Goal: Task Accomplishment & Management: Complete application form

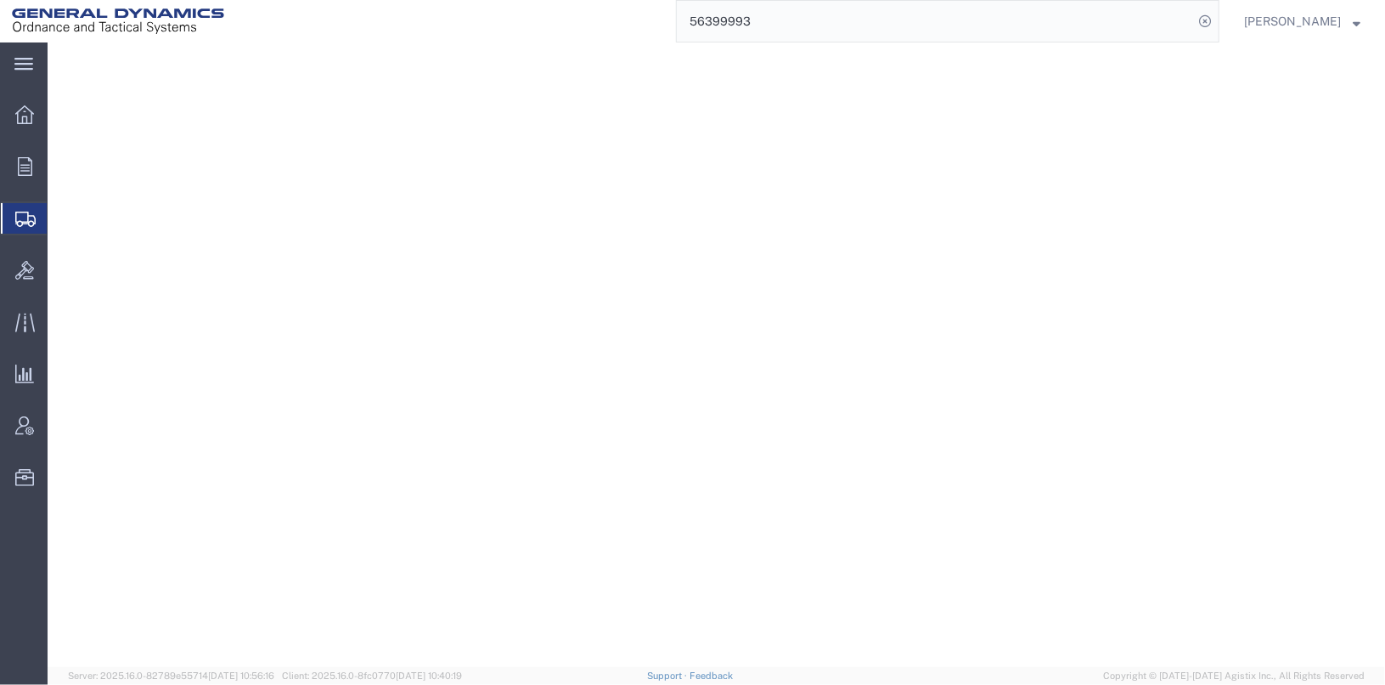
select select "2"
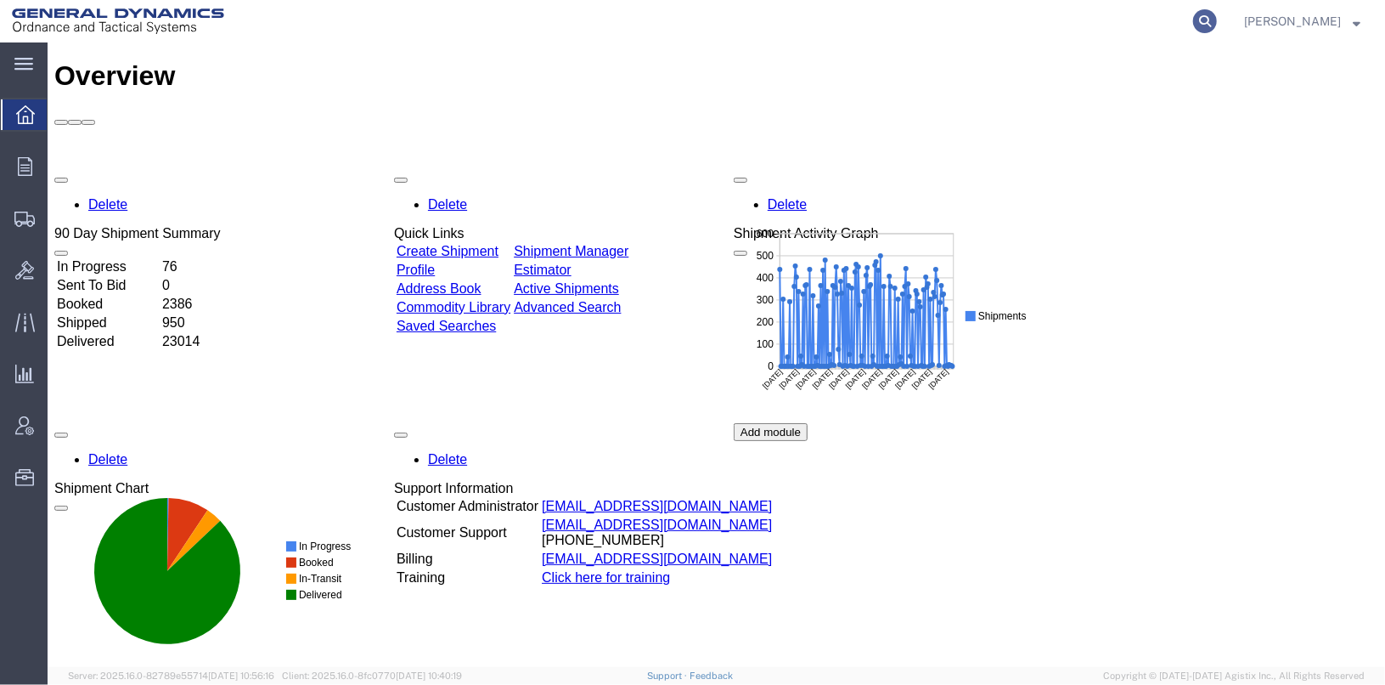
click at [1217, 19] on icon at bounding box center [1205, 21] width 24 height 24
type input "25347"
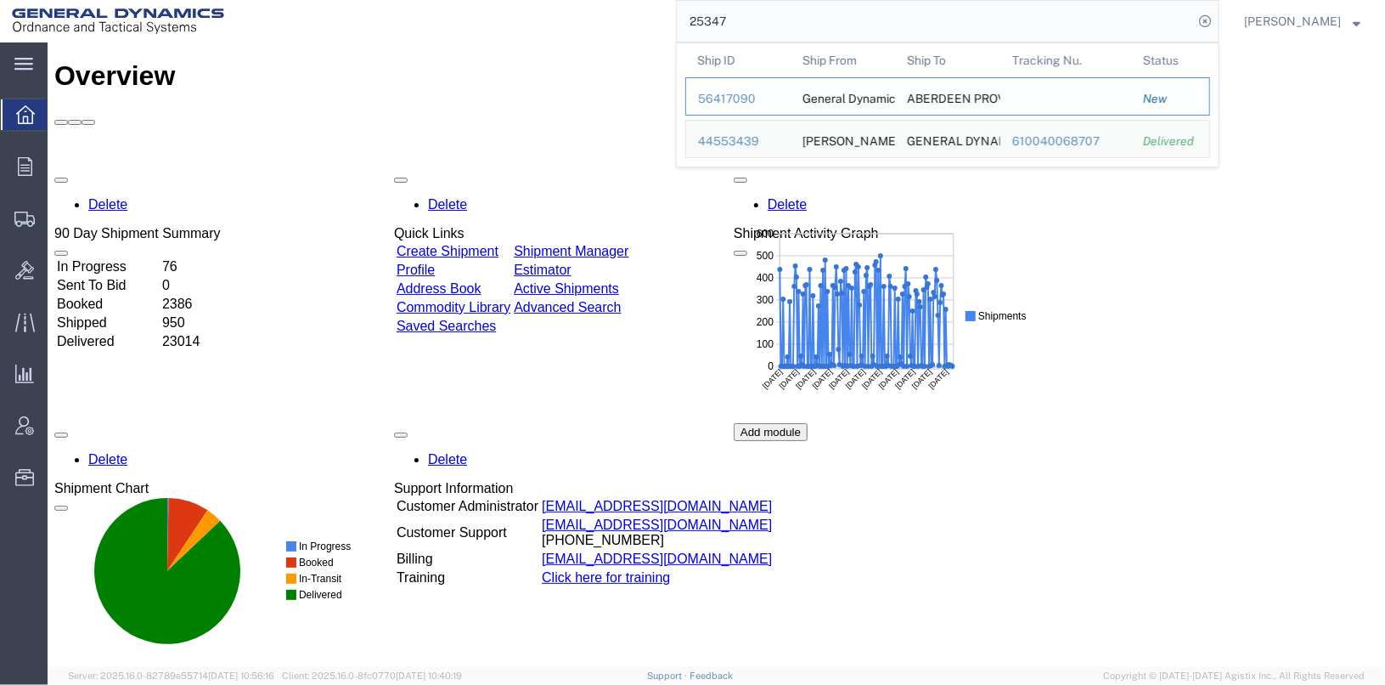
click at [764, 107] on td "Ship ID 56417090" at bounding box center [737, 96] width 105 height 38
click at [754, 104] on div "56417090" at bounding box center [738, 99] width 81 height 18
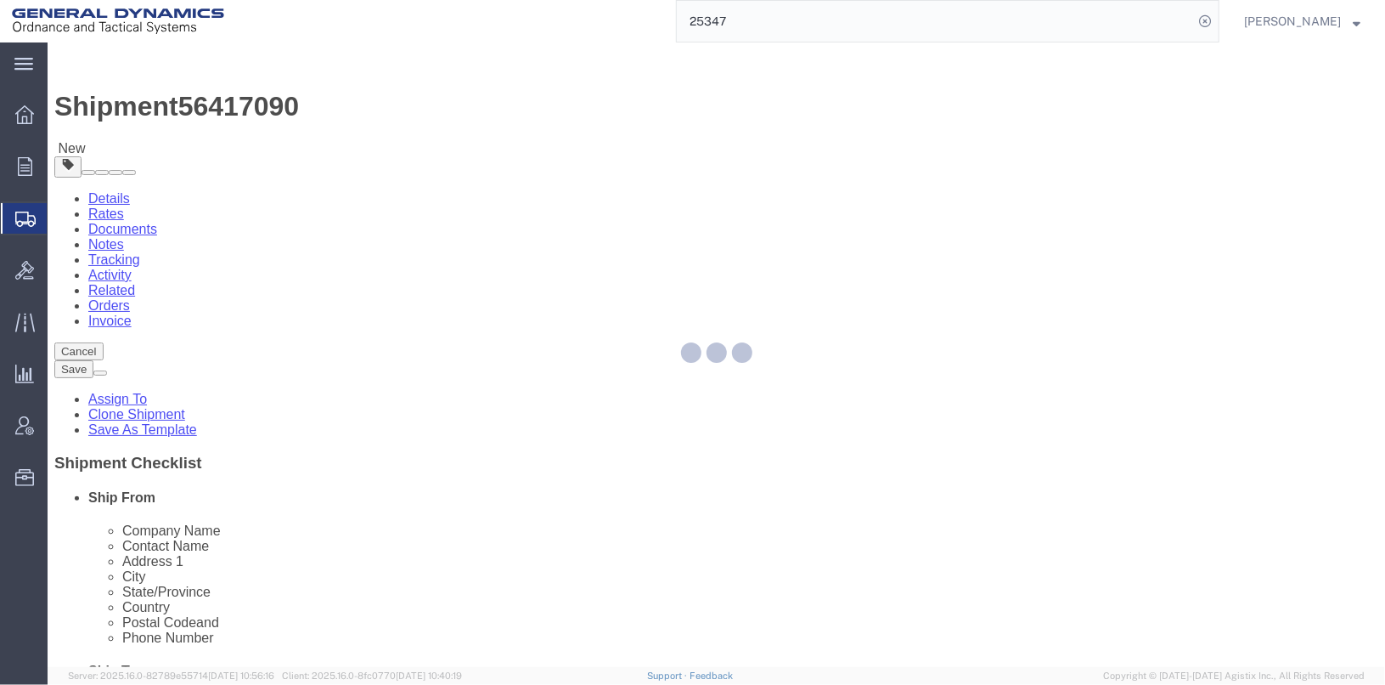
select select
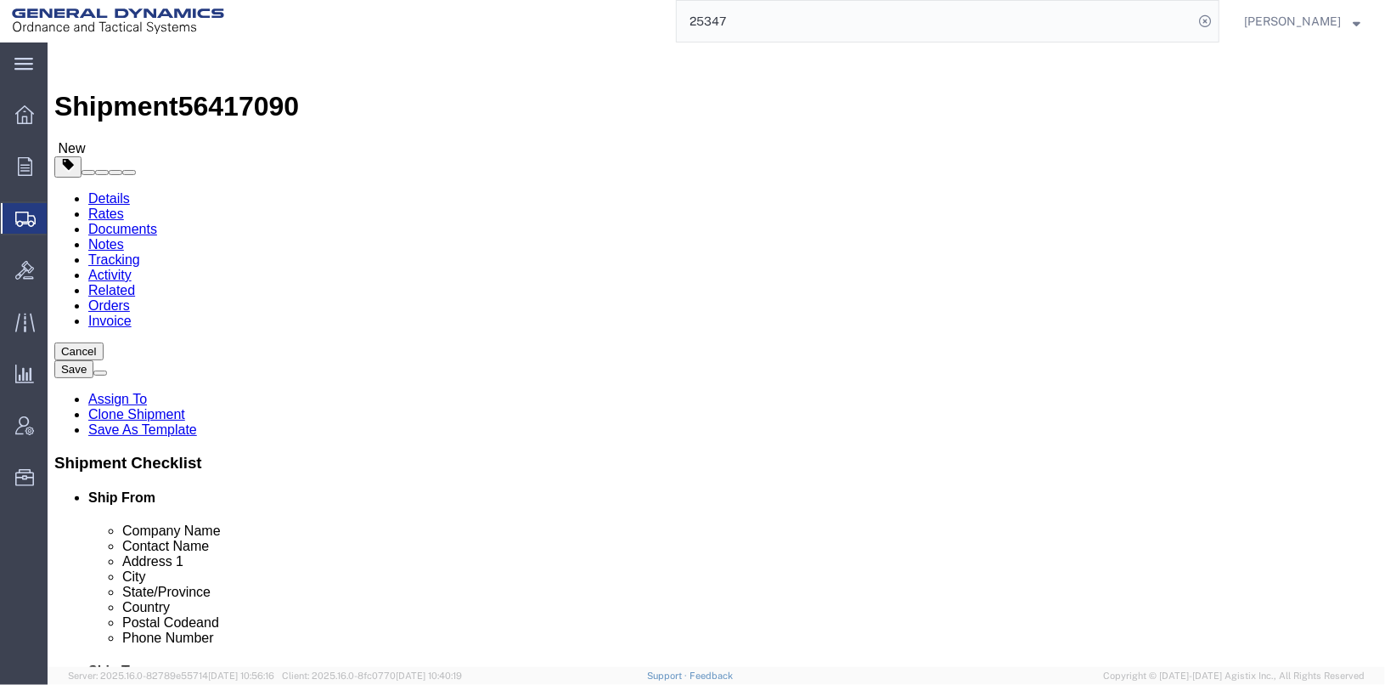
click icon
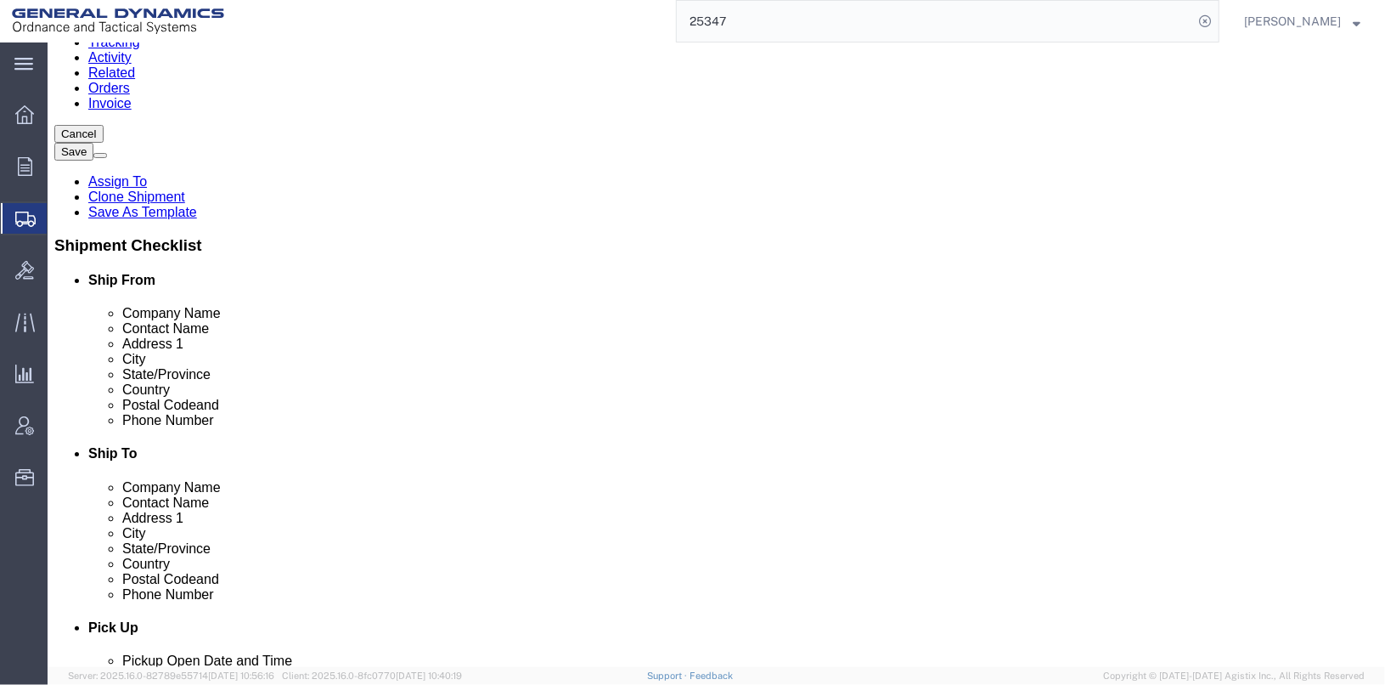
scroll to position [229, 0]
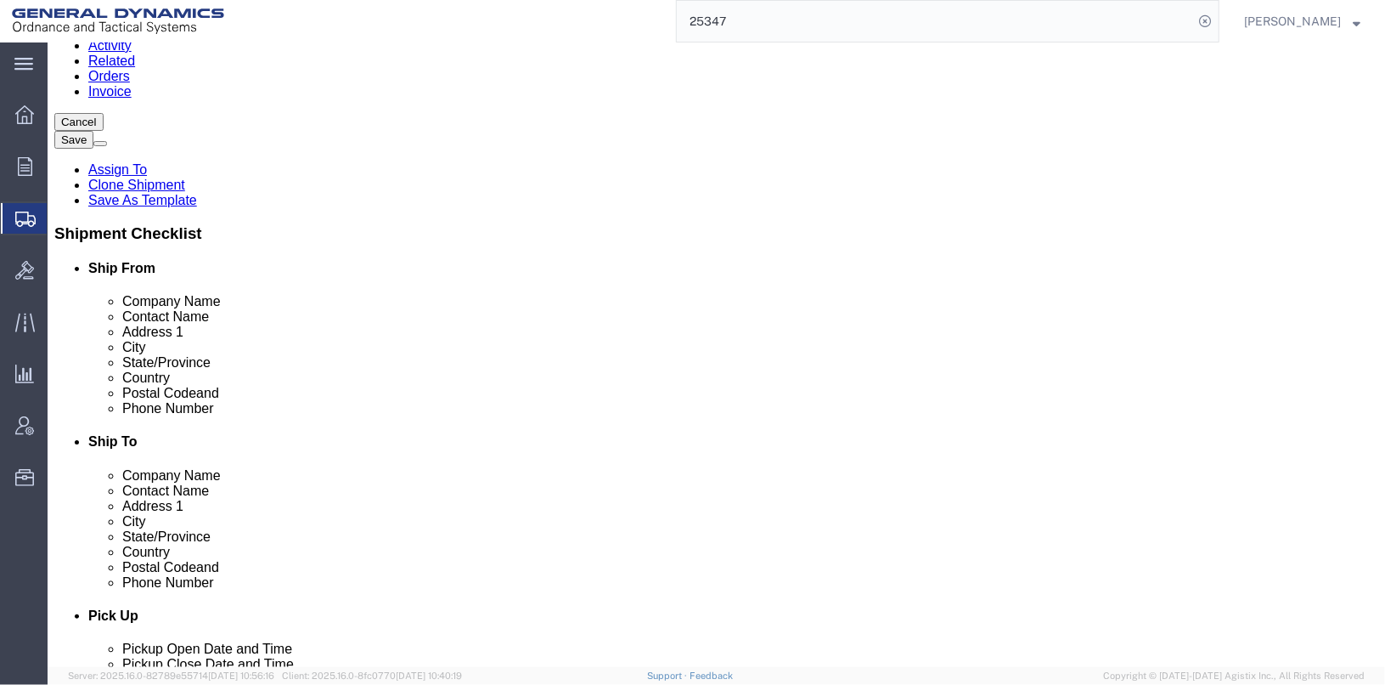
click dd "5.00 Pound"
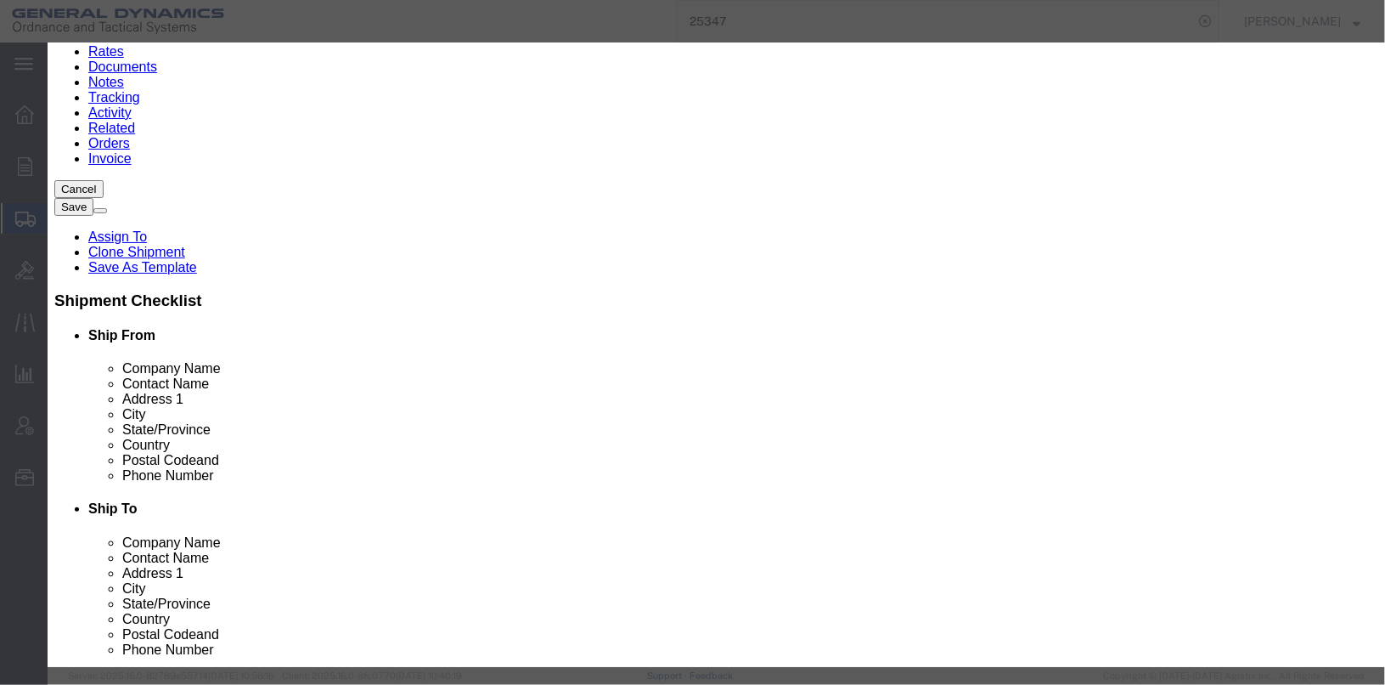
scroll to position [0, 0]
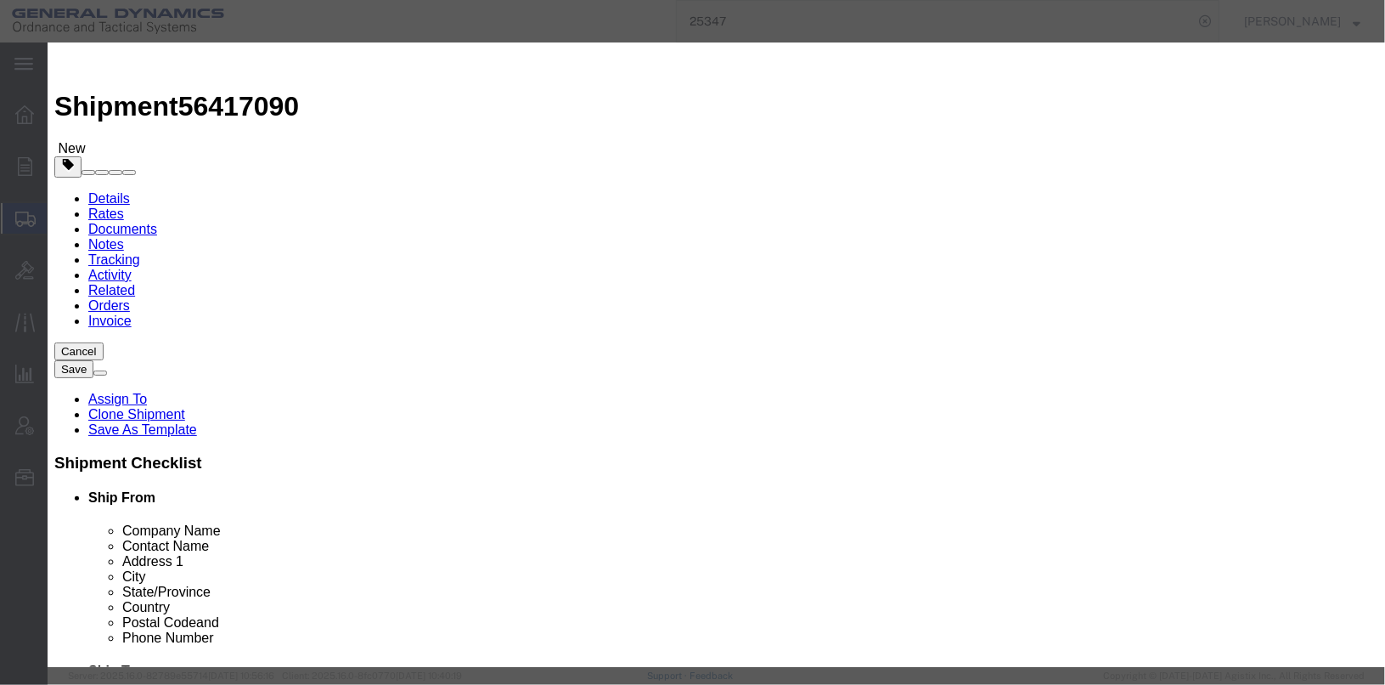
click icon "button"
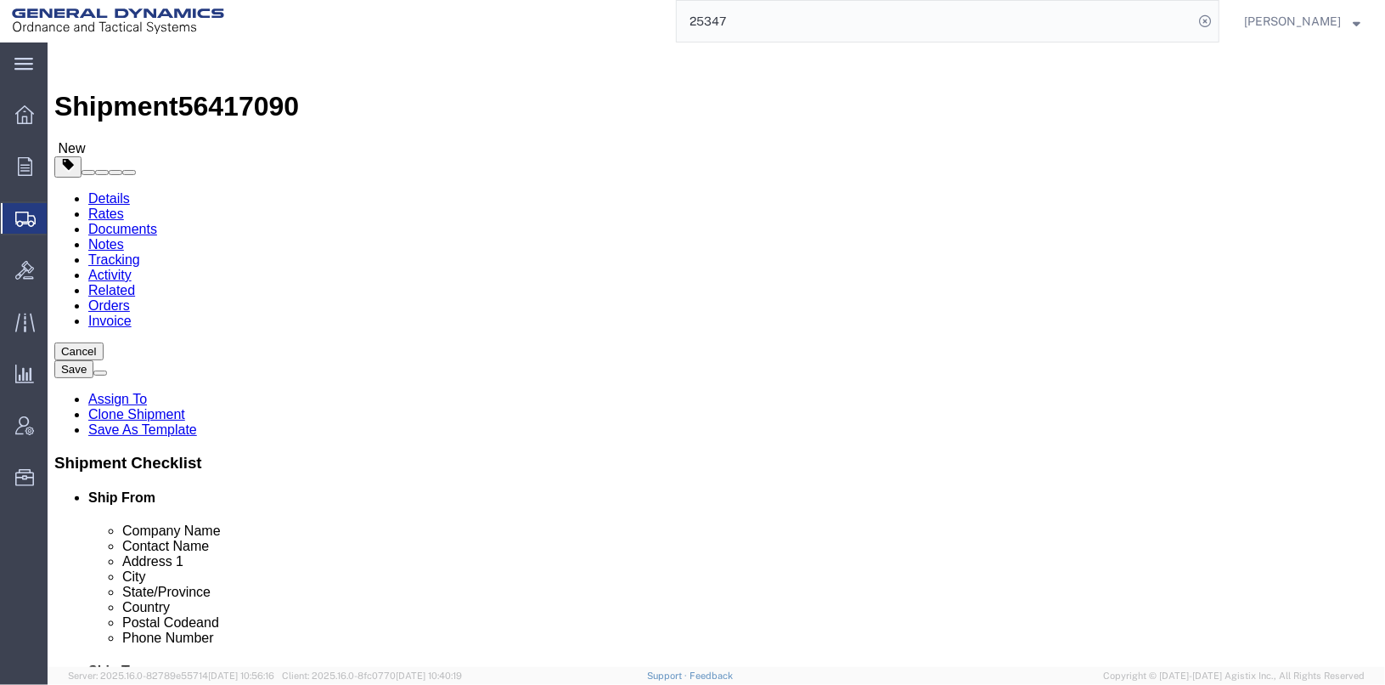
click link "Clone Shipment"
drag, startPoint x: 914, startPoint y: 344, endPoint x: 678, endPoint y: 353, distance: 236.3
click div "Ammunition Receiving Office (W91CRE)"
type input "e"
type input "[PERSON_NAME]"
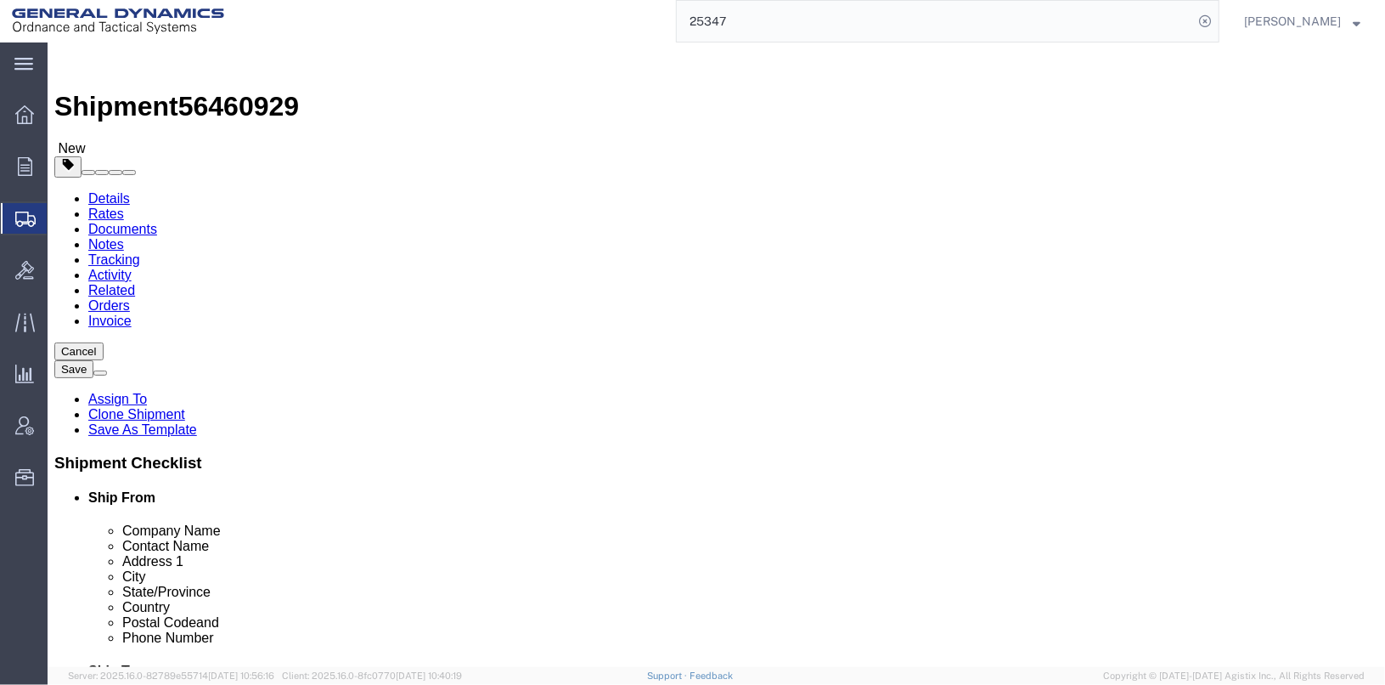
drag, startPoint x: 777, startPoint y: 346, endPoint x: 631, endPoint y: 347, distance: 146.1
click div "Contact Name [PERSON_NAME] [PERSON_NAME]"
drag, startPoint x: 882, startPoint y: 312, endPoint x: 618, endPoint y: 319, distance: 264.2
click div "Company Name ABERDEEN PROVING GROUNDS"
type input "s"
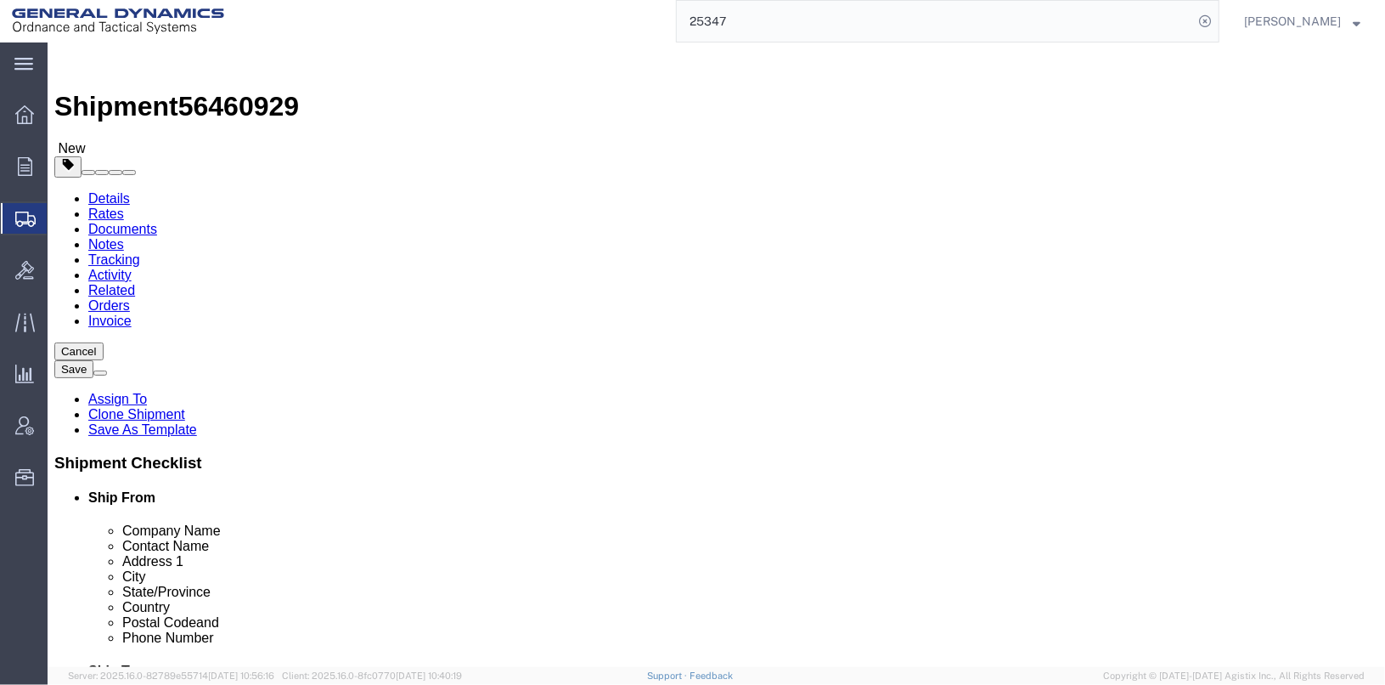
click input "[STREET_ADDRESS]"
type input "6828"
click input "W81C5M CONTROL NUMBER 5183-"
type input "W"
click input "Aberdeen Proving Gr"
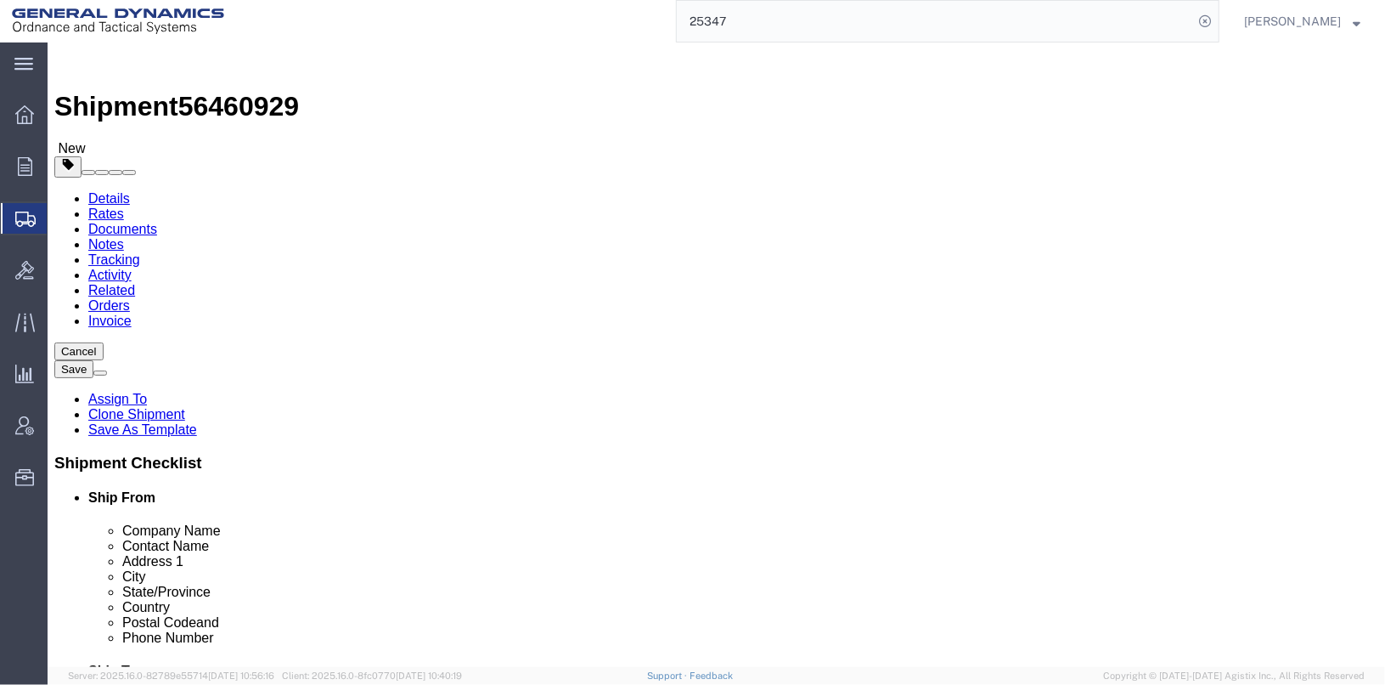
type input "A"
type input "6"
click input "6"
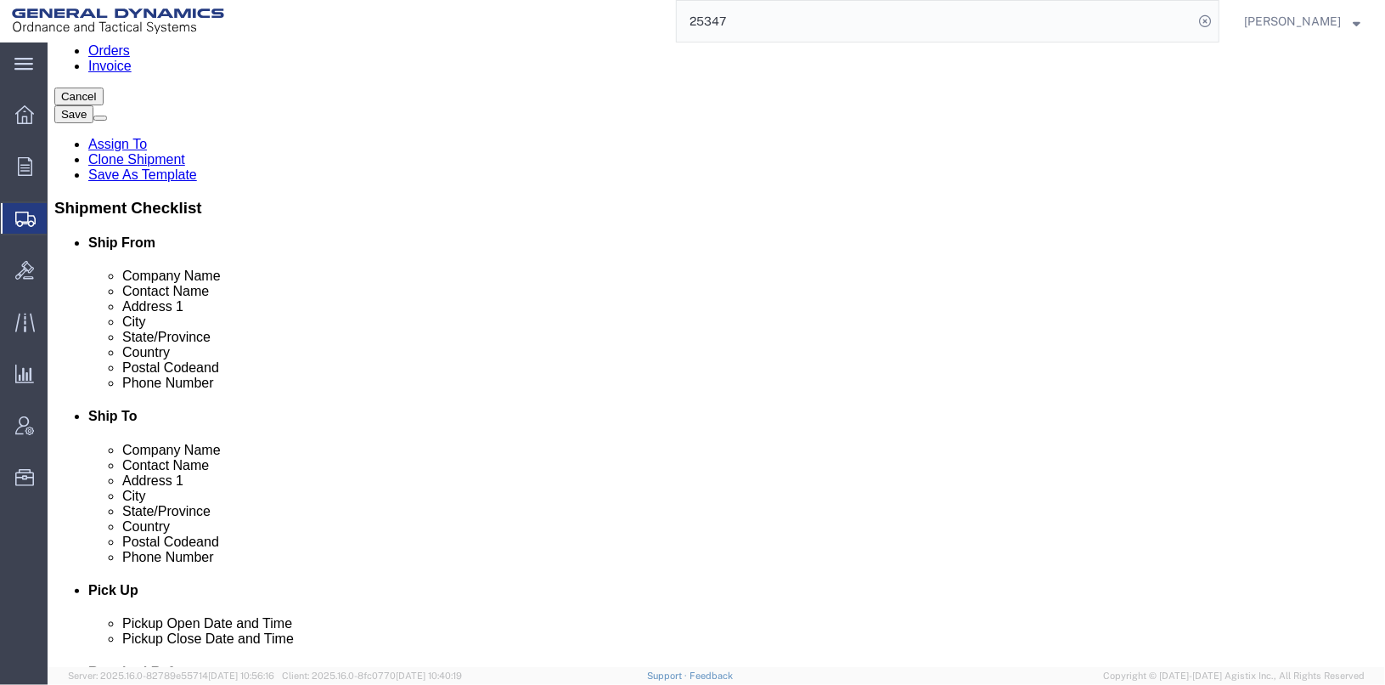
scroll to position [140, 0]
drag, startPoint x: 761, startPoint y: 291, endPoint x: 642, endPoint y: 297, distance: 119.0
select select
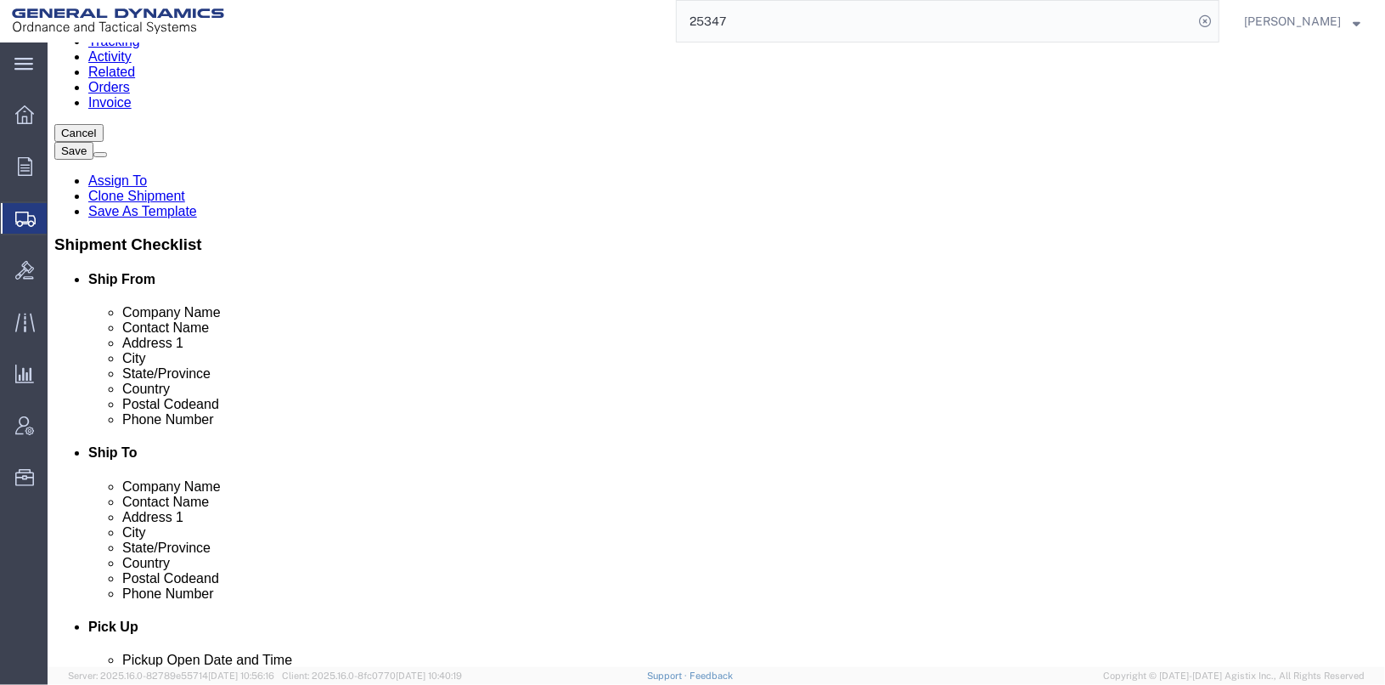
scroll to position [104, 0]
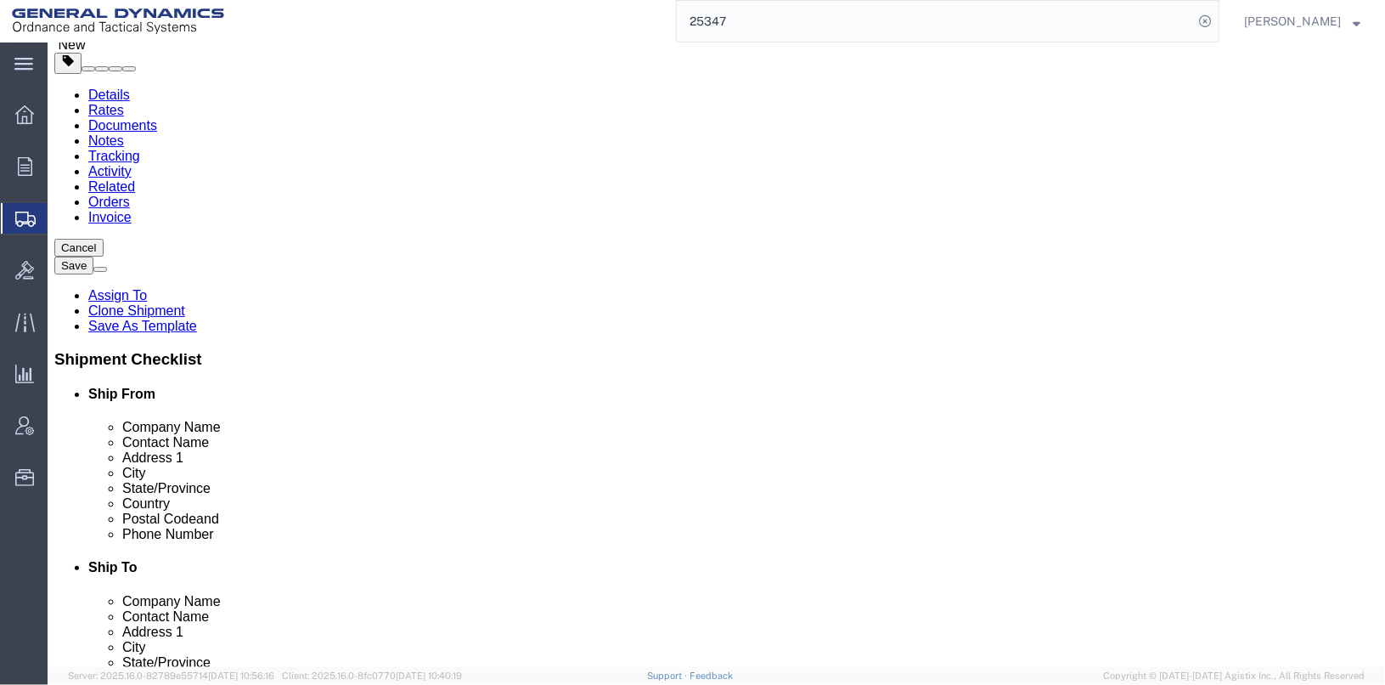
click input "Ship To Location / Address 1 : This field is required."
type input "7"
click input "text"
click p "- General Dynamics - OTS - ([PERSON_NAME]) [STREET_ADDRESS]"
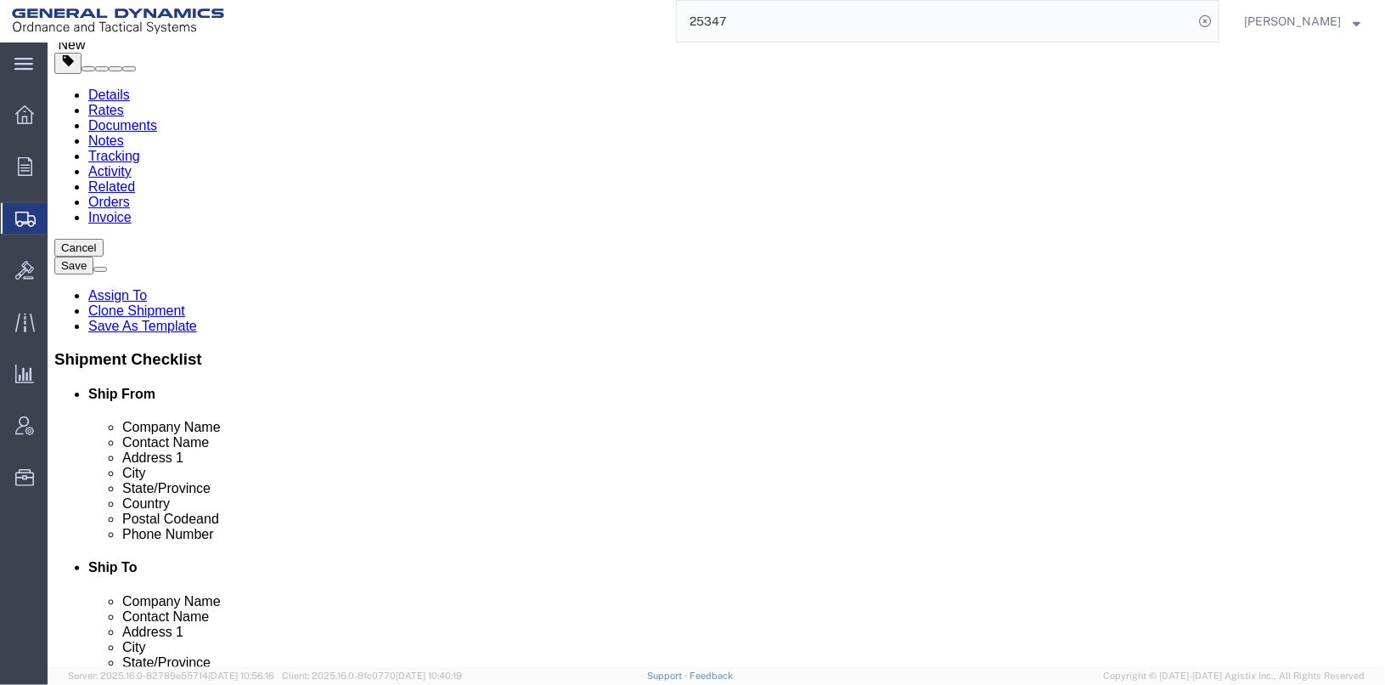
type input "General Dynamics - OTS"
type input "[PERSON_NAME]"
type input "[STREET_ADDRESS]"
type input "[GEOGRAPHIC_DATA]"
type input "32327"
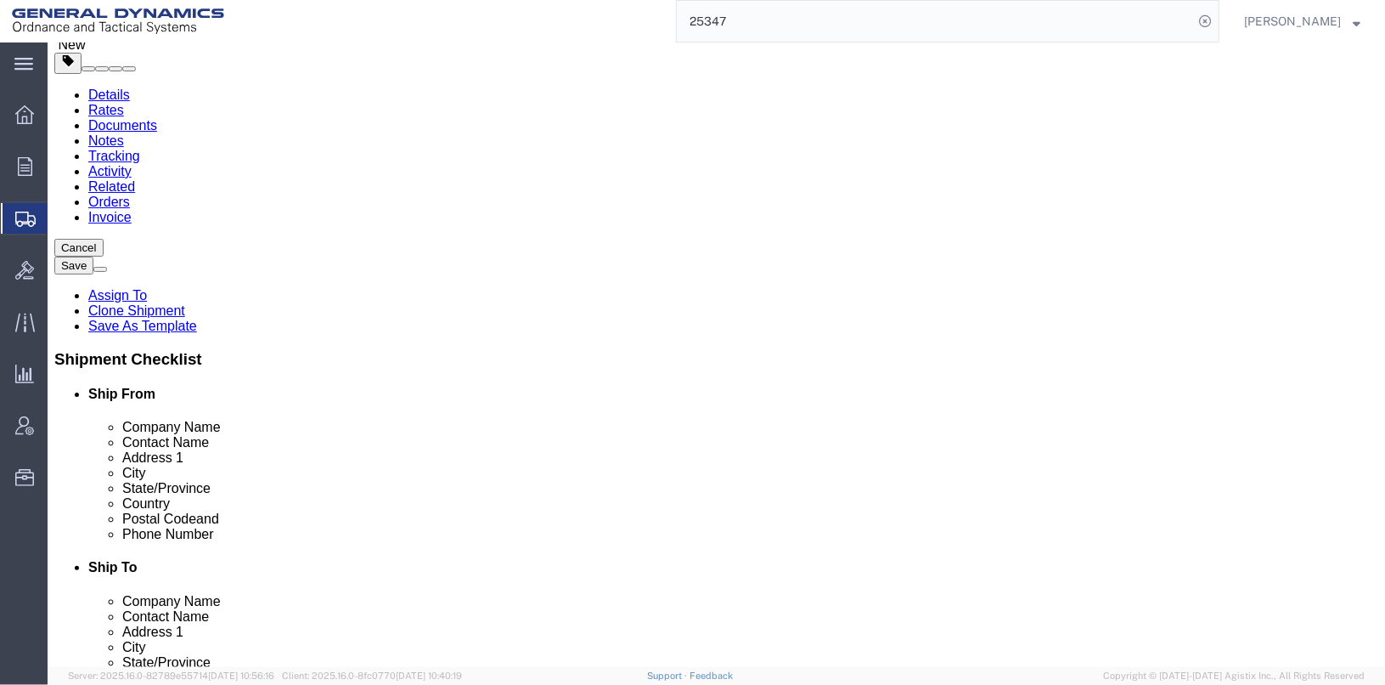
type input "8505772350"
select select "FL"
drag, startPoint x: 797, startPoint y: 307, endPoint x: 674, endPoint y: 313, distance: 123.3
click div "[PERSON_NAME] [PERSON_NAME]"
click input "General Dynamics - OTS"
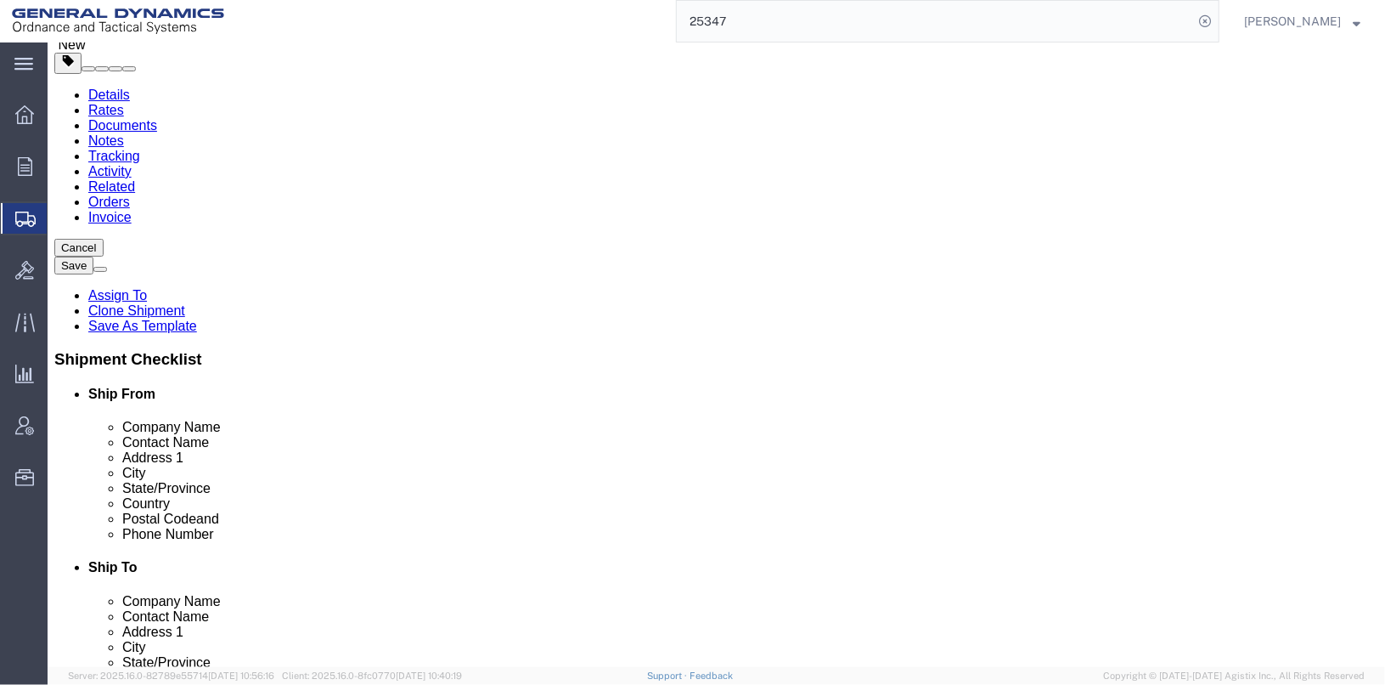
click input "General Dynamics - OTS"
drag, startPoint x: 829, startPoint y: 284, endPoint x: 676, endPoint y: 270, distance: 153.5
click div "Location Select Select My Profile Location GD-OTS [GEOGRAPHIC_DATA] (Commerce) …"
type input "ST MARKS POWDER"
drag, startPoint x: 790, startPoint y: 316, endPoint x: 637, endPoint y: 296, distance: 154.1
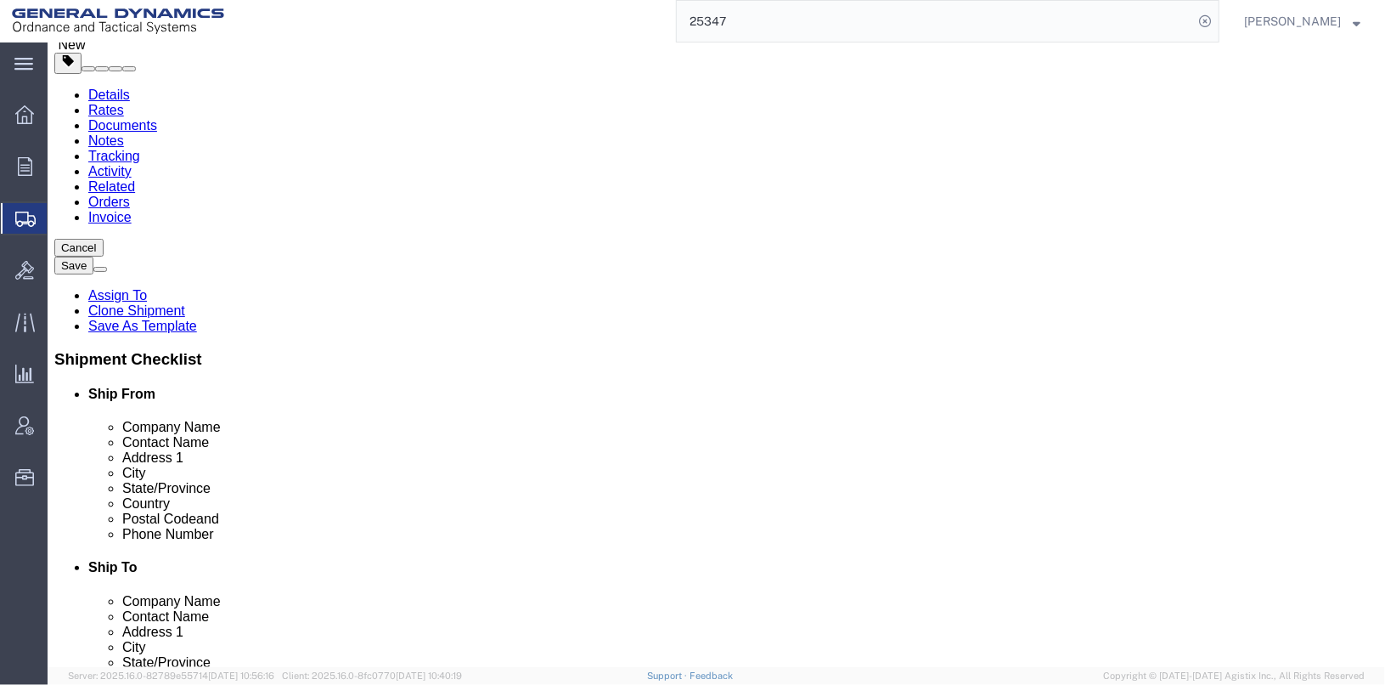
click div "Location Select Select My Profile Location GD-OTS [GEOGRAPHIC_DATA] (Commerce) …"
type input "[PERSON_NAME]/[PERSON_NAME]"
click input "8505772350"
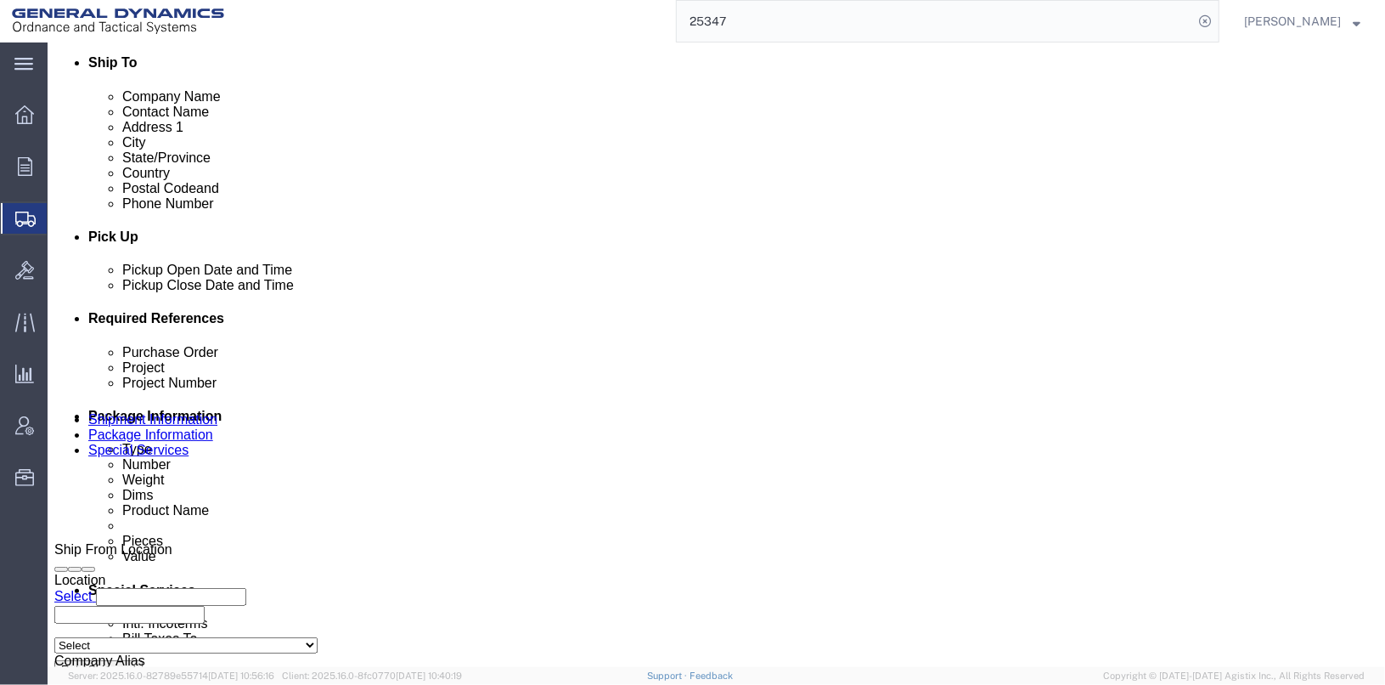
scroll to position [613, 0]
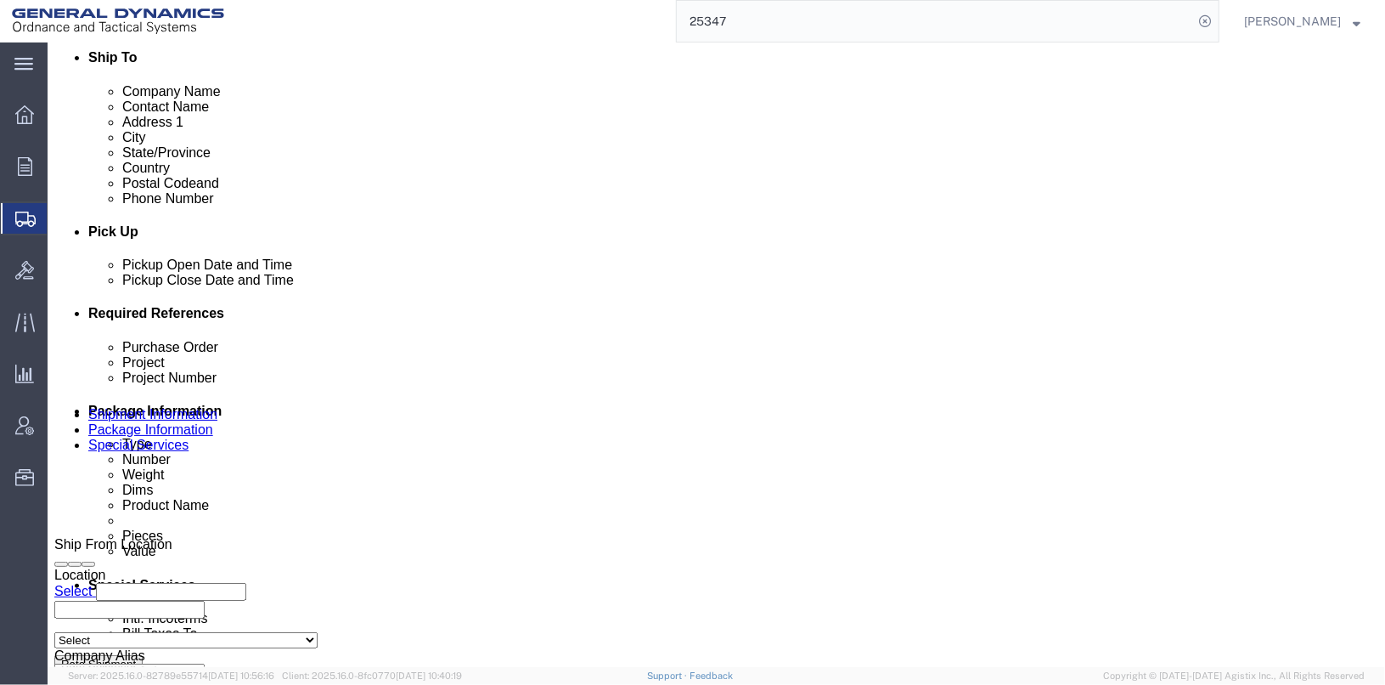
type input "8505772057"
click div "[DATE] 4:11 PM"
drag, startPoint x: 454, startPoint y: 584, endPoint x: 423, endPoint y: 559, distance: 40.5
click button "Apply"
click div "[DATE] 6:11 AM"
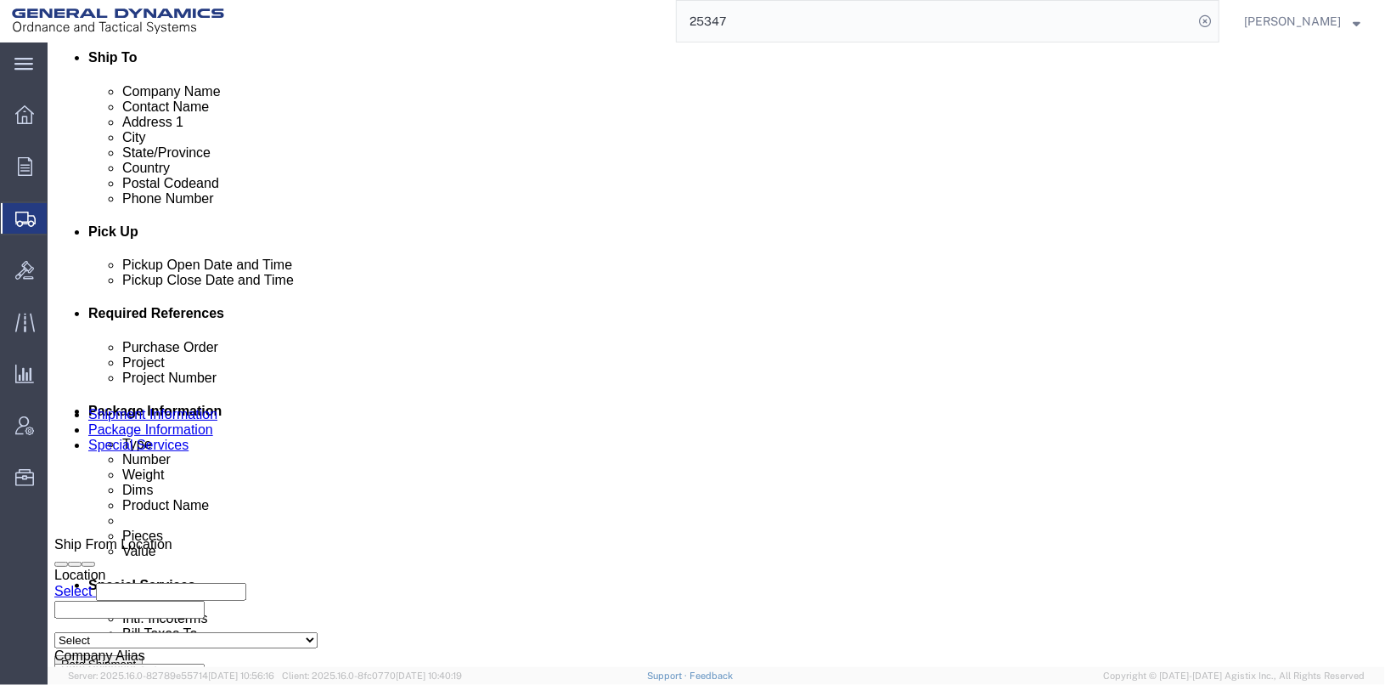
click button "Apply"
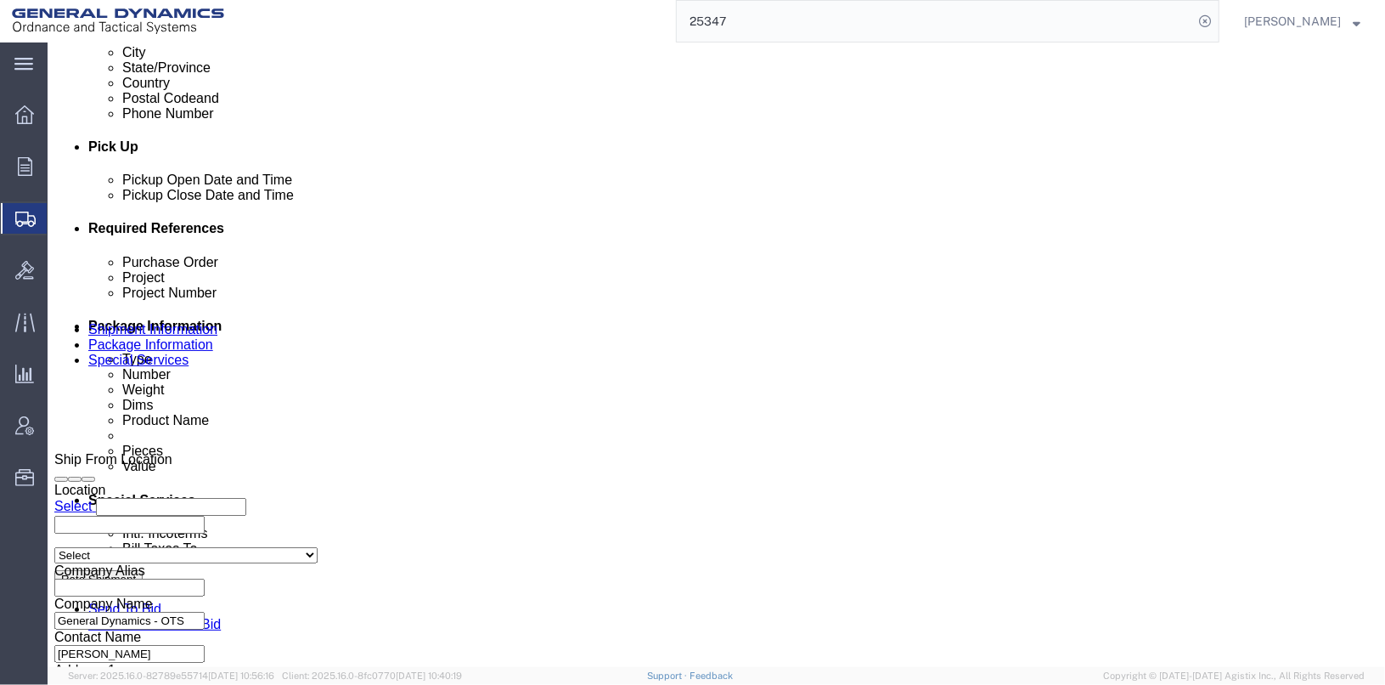
click input "25347"
type input "25355"
click input "20000184"
type input "20100003"
drag, startPoint x: 893, startPoint y: 357, endPoint x: 752, endPoint y: 353, distance: 141.0
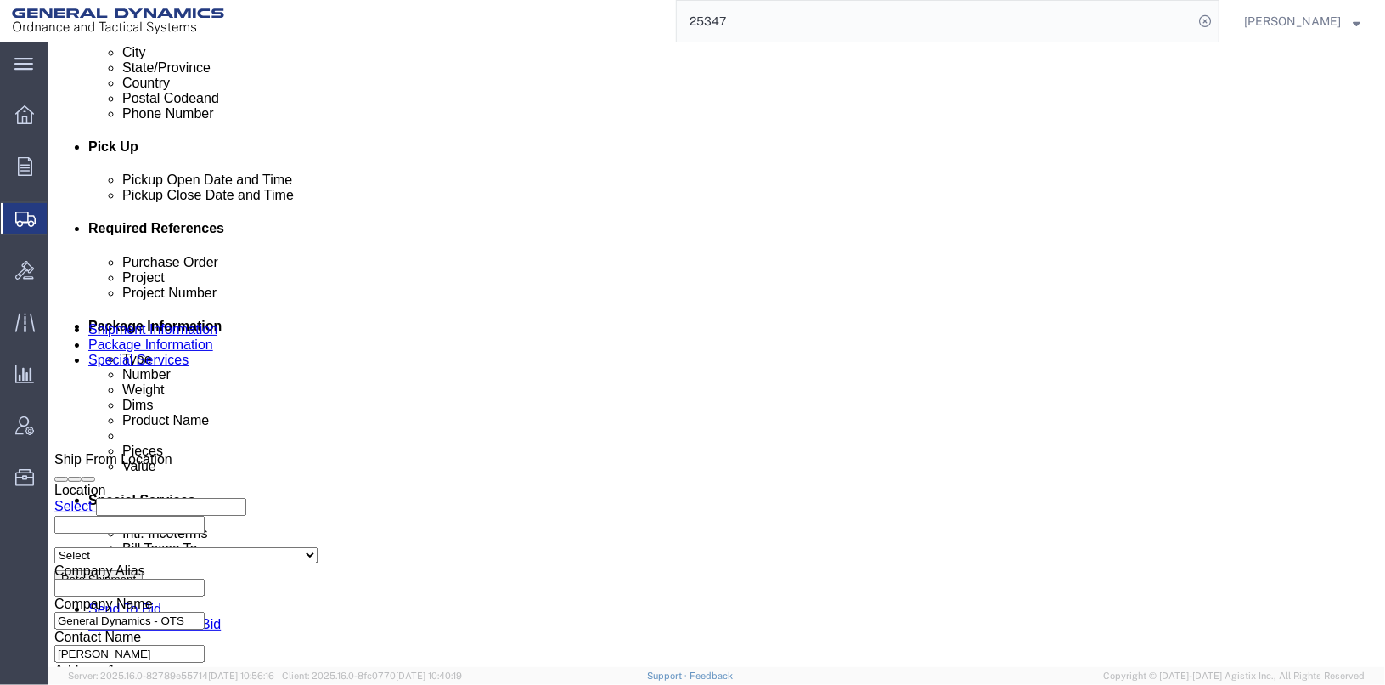
click div "Project 20000184"
type input "20100003"
click input "025208/025209"
click input "025204/025209"
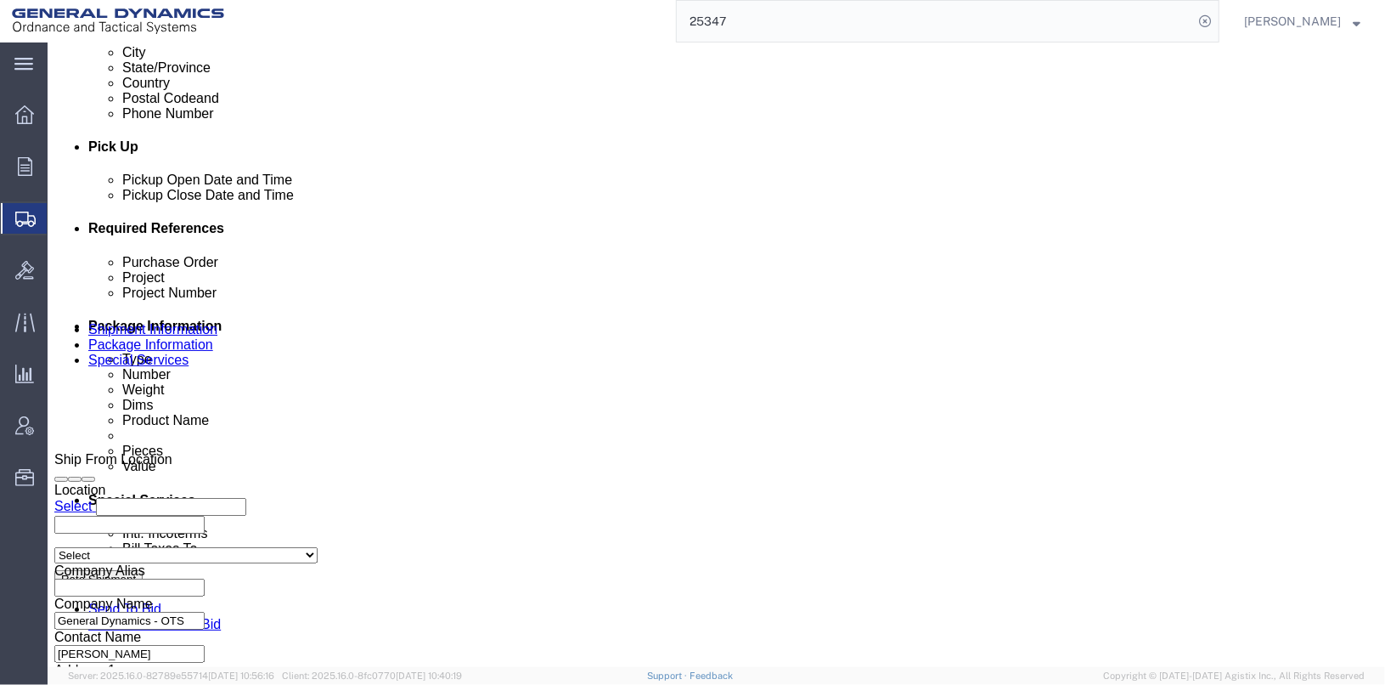
type input "025204/025205"
click div "Shipping Mode (Optional) Add another leg"
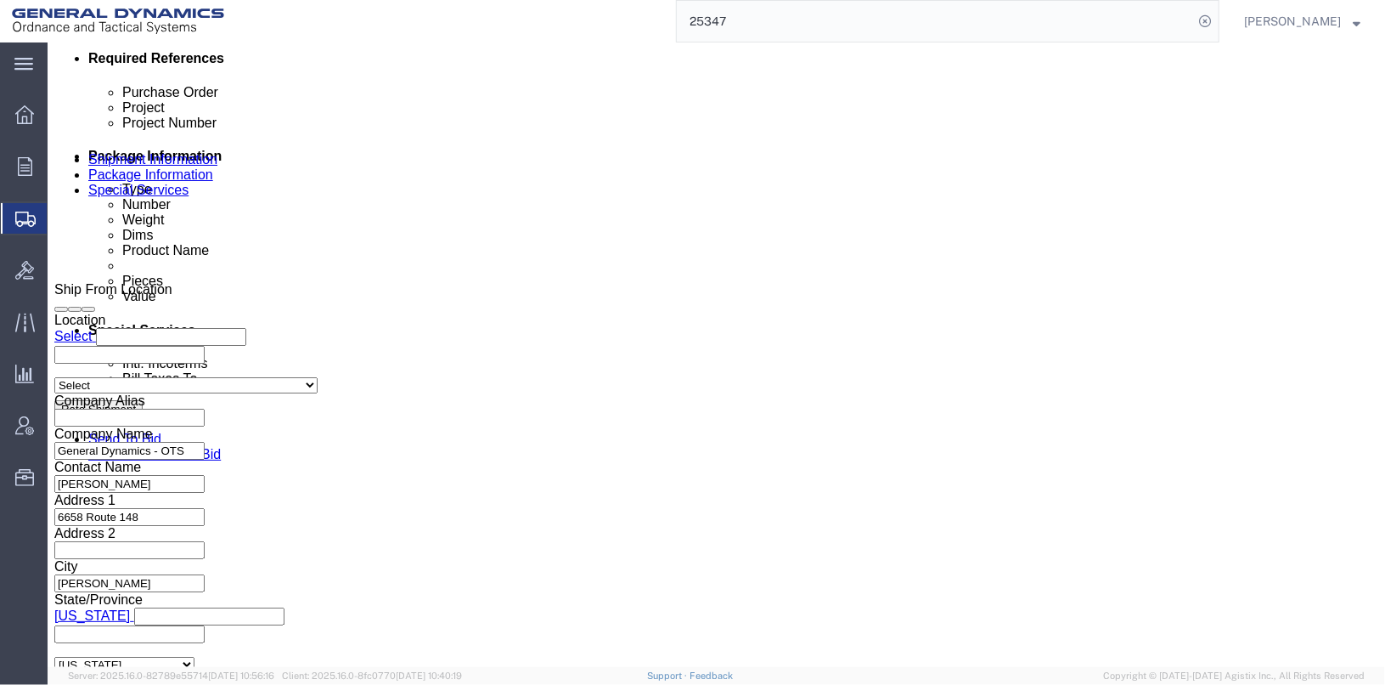
scroll to position [876, 0]
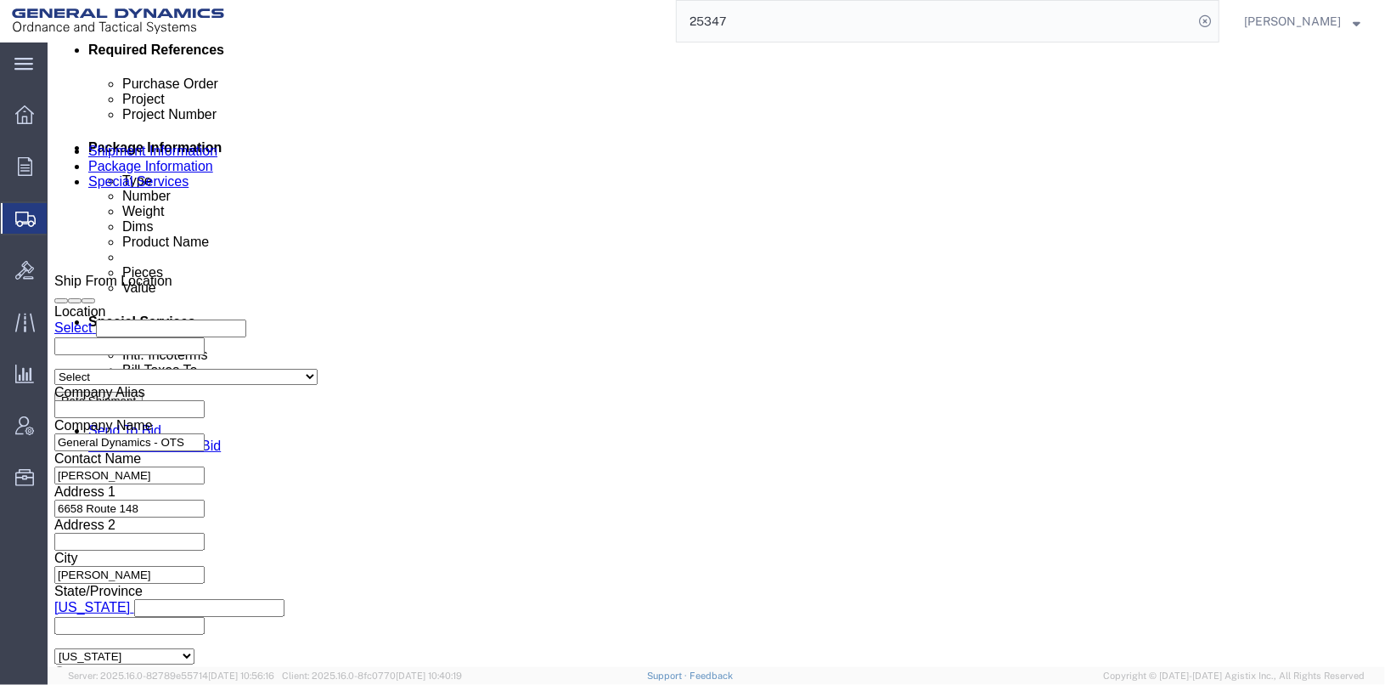
click button "Continue"
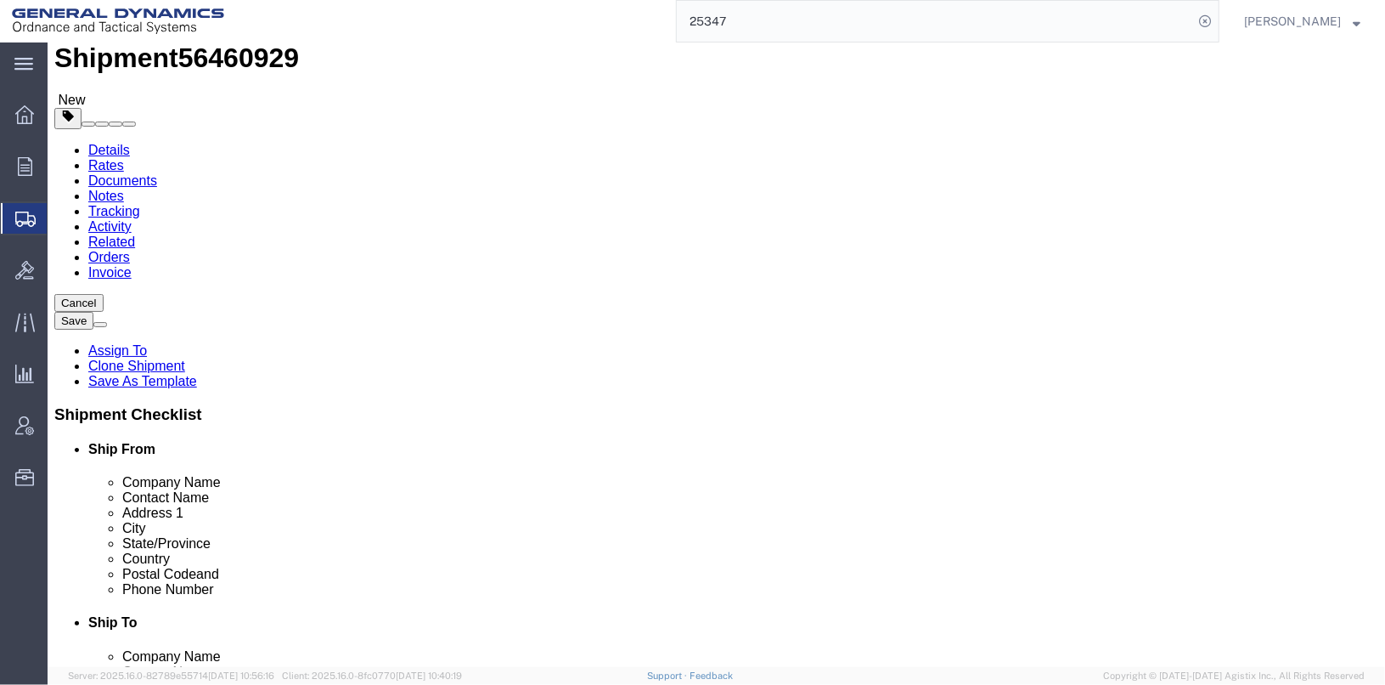
click span "button"
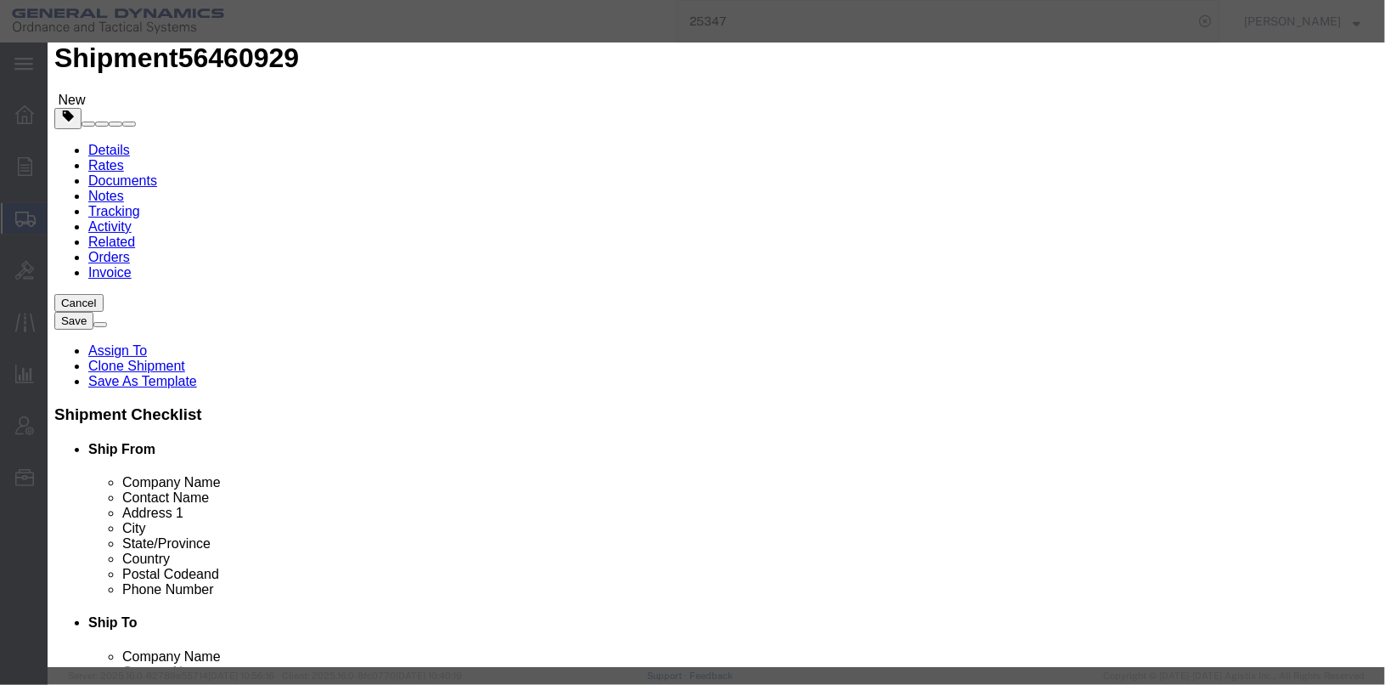
click button "Yes"
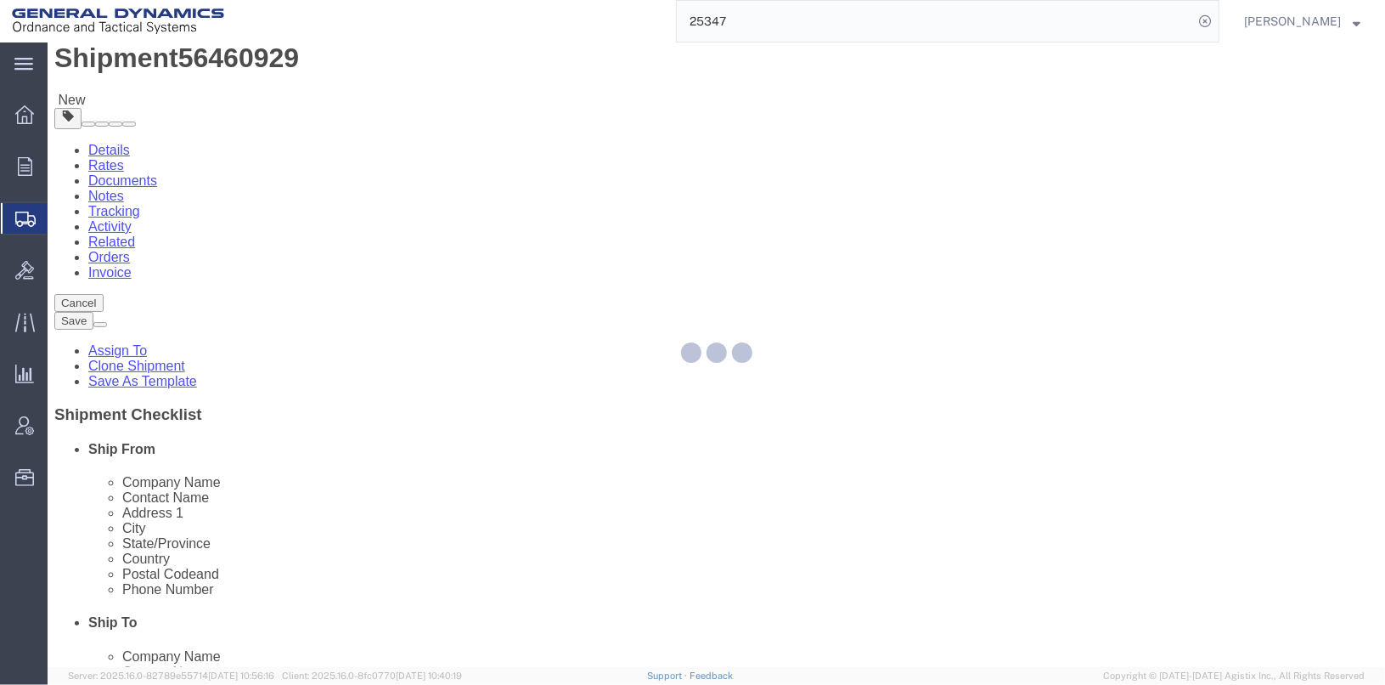
scroll to position [16, 0]
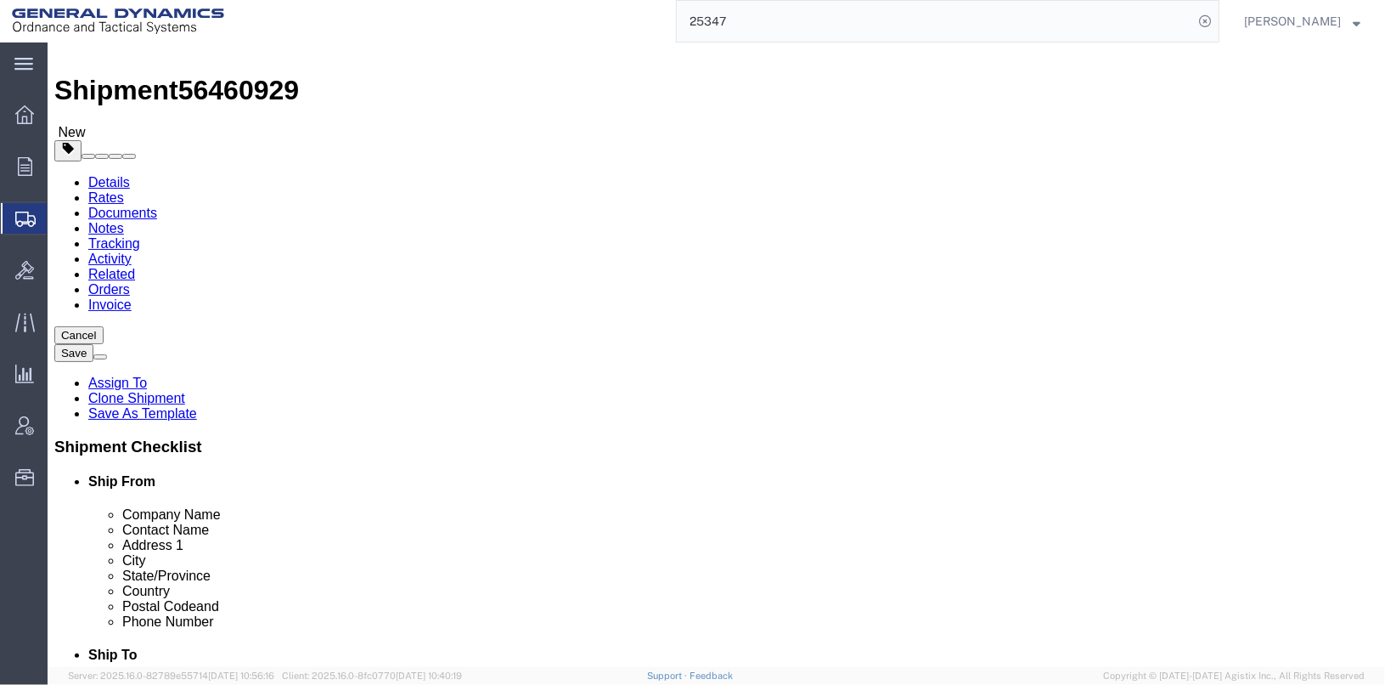
click select "Select Bale(s) Basket(s) Bolt(s) Bottle(s) Buckets Bulk Bundle(s) Can(s) Cardbo…"
select select "DRFB"
click select "Select Bale(s) Basket(s) Bolt(s) Bottle(s) Buckets Bulk Bundle(s) Can(s) Cardbo…"
drag, startPoint x: 236, startPoint y: 392, endPoint x: 214, endPoint y: 356, distance: 42.7
click input "9.00"
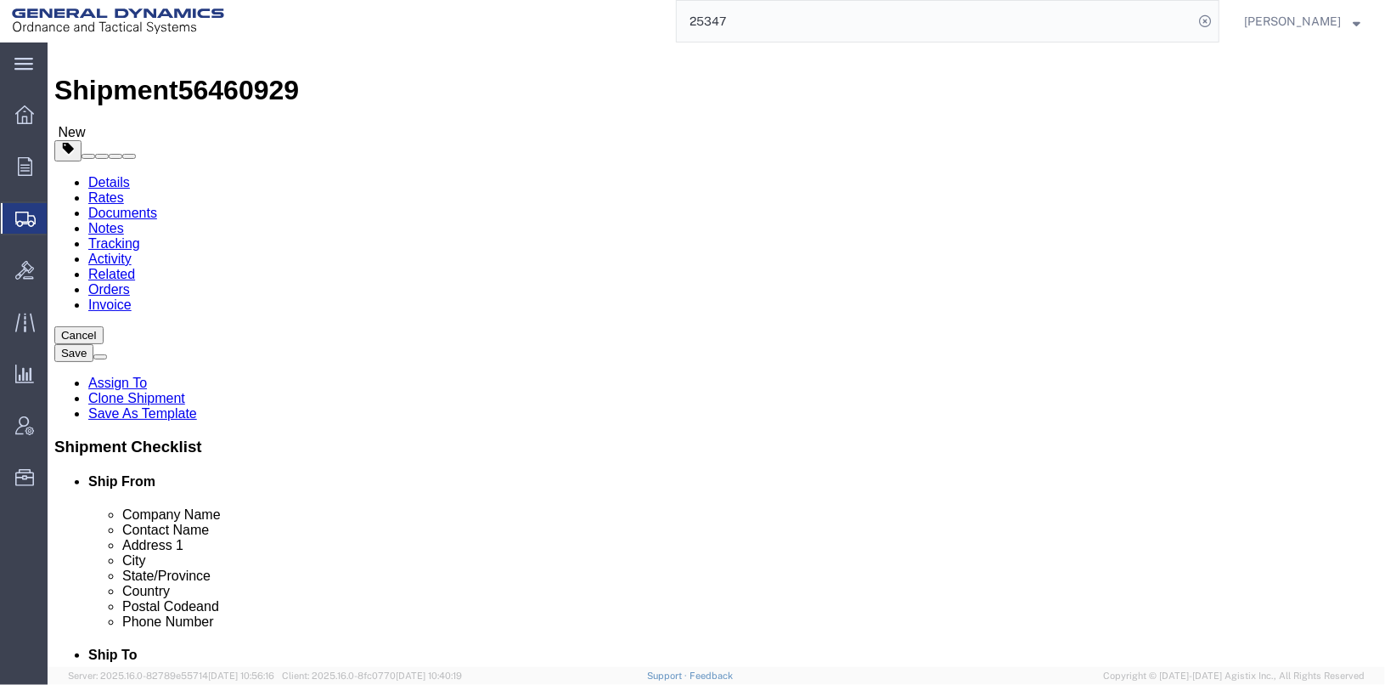
click input "1"
type input "2"
type input "1"
click div "Package Type Select Bale(s) Basket(s) Bolt(s) Bottle(s) Buckets Bulk Bundle(s) …"
drag, startPoint x: 239, startPoint y: 390, endPoint x: 166, endPoint y: 382, distance: 72.6
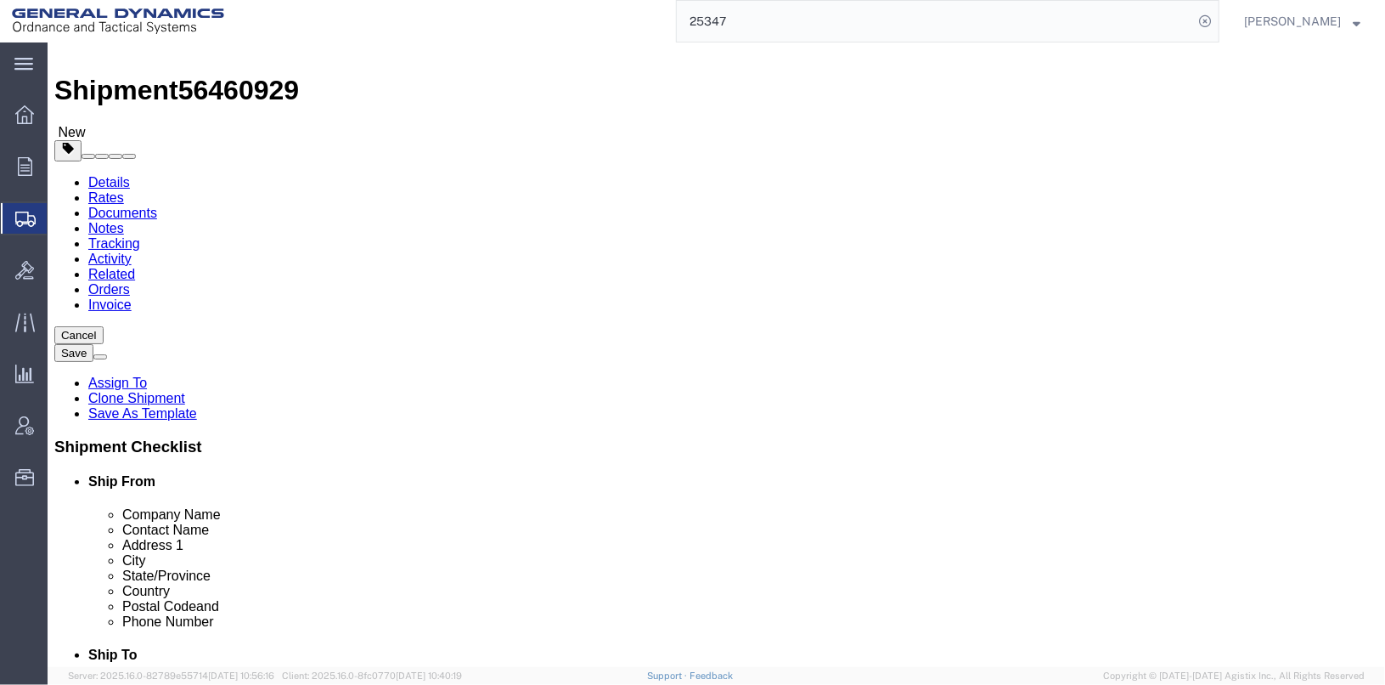
click div "Weight 9.00 Select kgs lbs Ship. t°"
type input "40"
click div "1 x Drum(s) (Fiberboard) Package Type Select Bale(s) Basket(s) Bolt(s) Bottle(s…"
click dd "5.00 Pound"
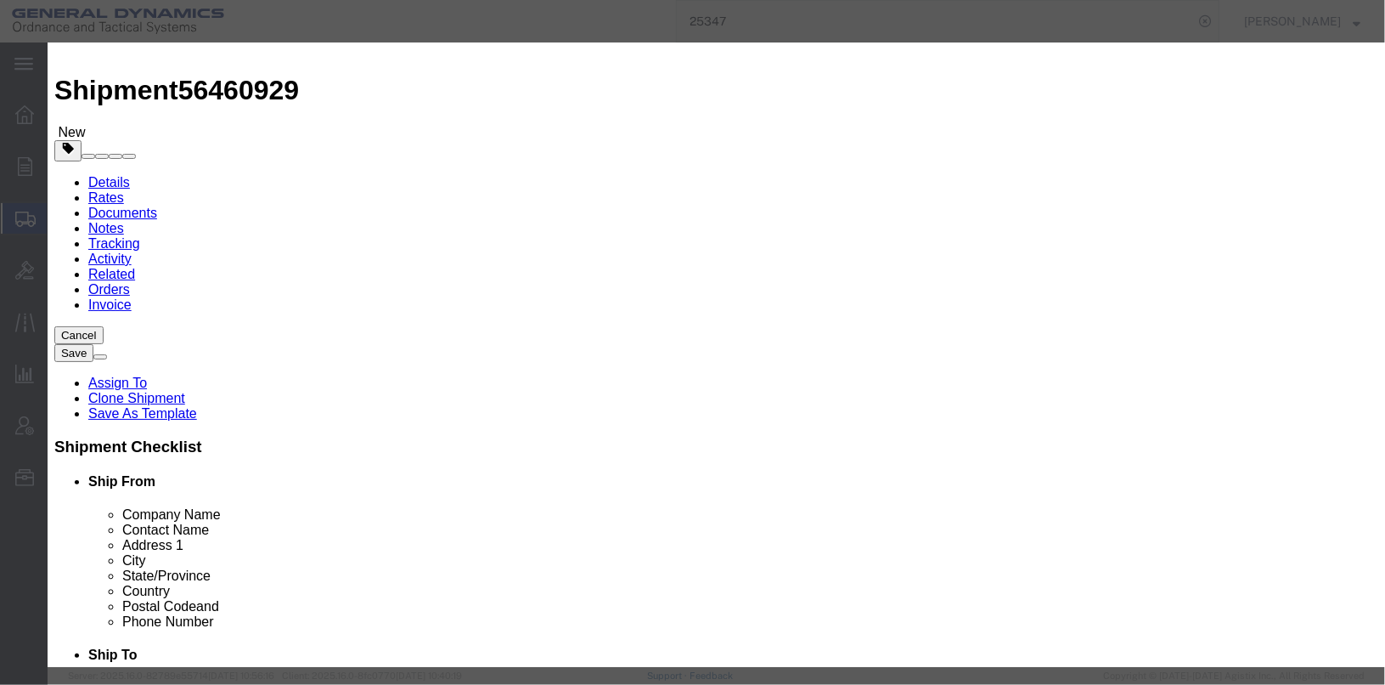
drag, startPoint x: 411, startPoint y: 165, endPoint x: 303, endPoint y: 149, distance: 109.1
click div "Product Name PROPELLANT, WC866 Pieces 5.00 Select Bag Barrels 100Board Feet Bot…"
type input "10.2"
type input "204"
click textarea "PROPELLANT, WC866 LOT OLM14K-083786 1 PACK 5 LBS. NSN 1376012959818"
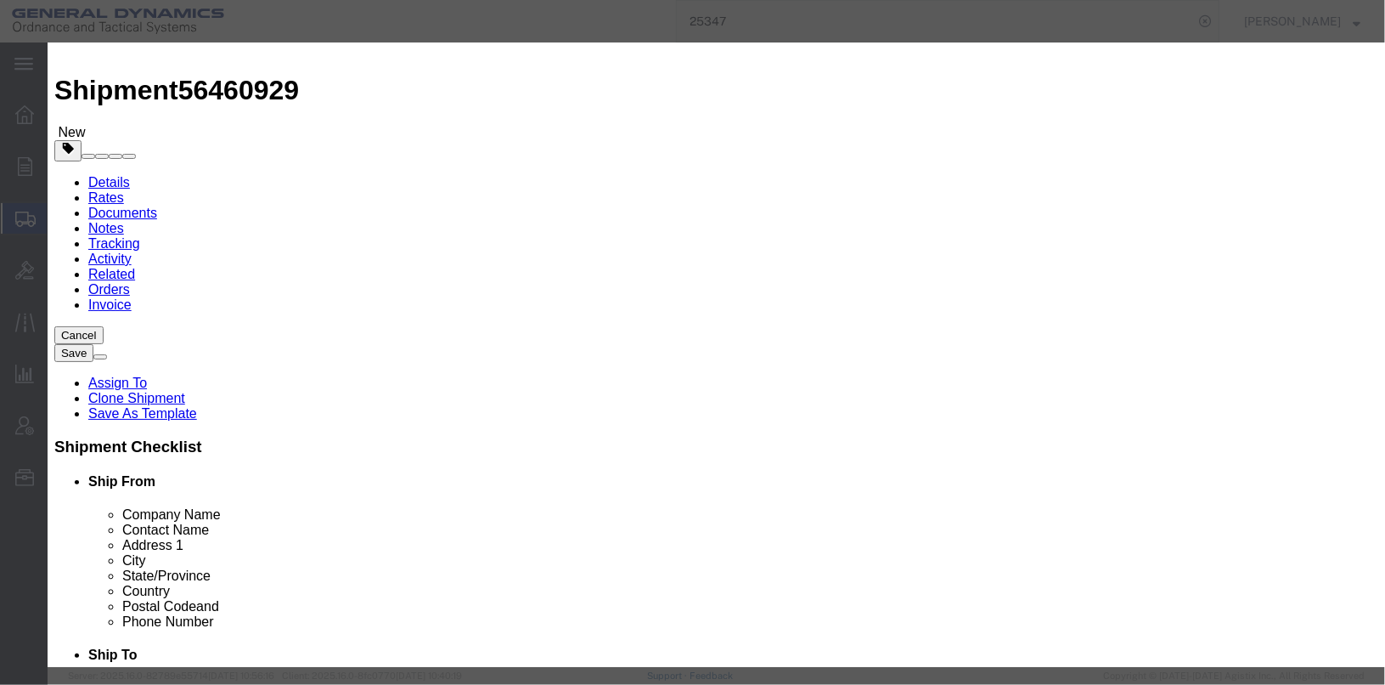
click textarea "PROPELLANT, WC866 LOT OLM14K-083786 1 PACK 5 LBS. NSN 1376012959818"
drag, startPoint x: 957, startPoint y: 149, endPoint x: 844, endPoint y: 149, distance: 113.0
click div "PROPELLANT, WC866 LOT OLM14K-083786 1 PACK 5 LBS. NSN 1376012959818"
click textarea "PROPELLANT, WC866 LOT OLM14K-083786 1 PACK 5 LBS. NSN 1376012959818"
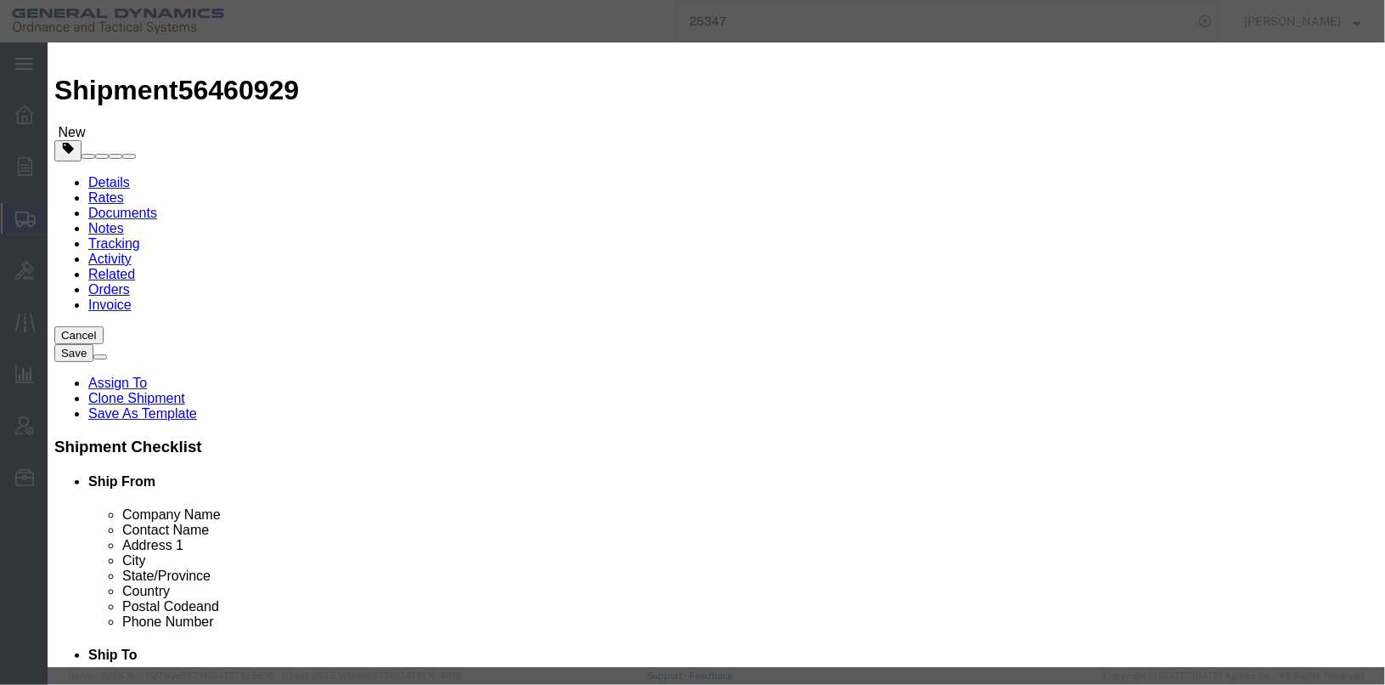
scroll to position [13, 0]
paste textarea "LOT OLM14K-083786"
click textarea "PROPELLANT, WC866 LOT OLM14K-083786 1 PACK 5 LBS. NSN 1376012959818"
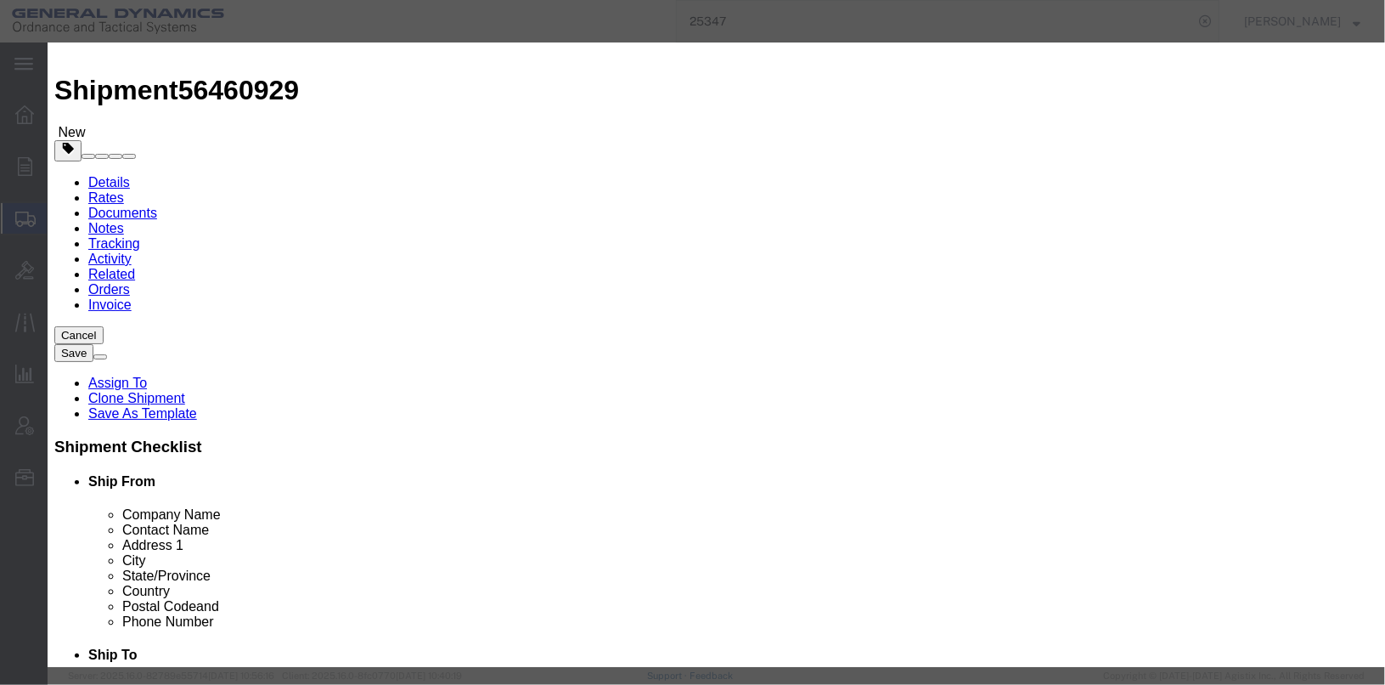
drag, startPoint x: 910, startPoint y: 148, endPoint x: 848, endPoint y: 137, distance: 63.0
click textarea "PROPELLANT, WC866 LOT OLM14K-083786 1 PACK 5 LBS. NSN 1376012959818"
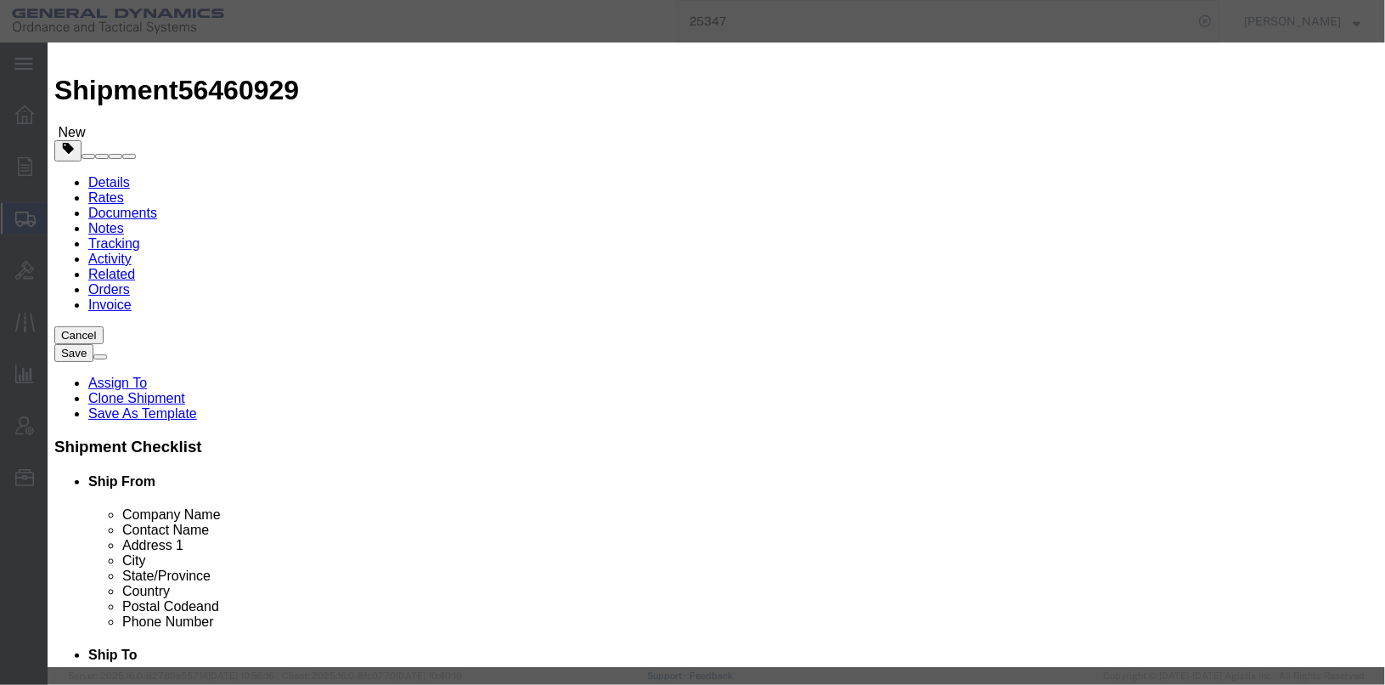
scroll to position [17, 0]
type textarea "PROPELLANT, WC866 LOT OMF21K-085736 LOT OMF22B-085803 10.1 LBS. NSN 13760129598…"
drag, startPoint x: 396, startPoint y: 161, endPoint x: 349, endPoint y: 154, distance: 47.3
click div "Pieces 10.2 Select Bag Barrels 100Board Feet Bottle Box Blister Pack Carats Can…"
type input "20.2"
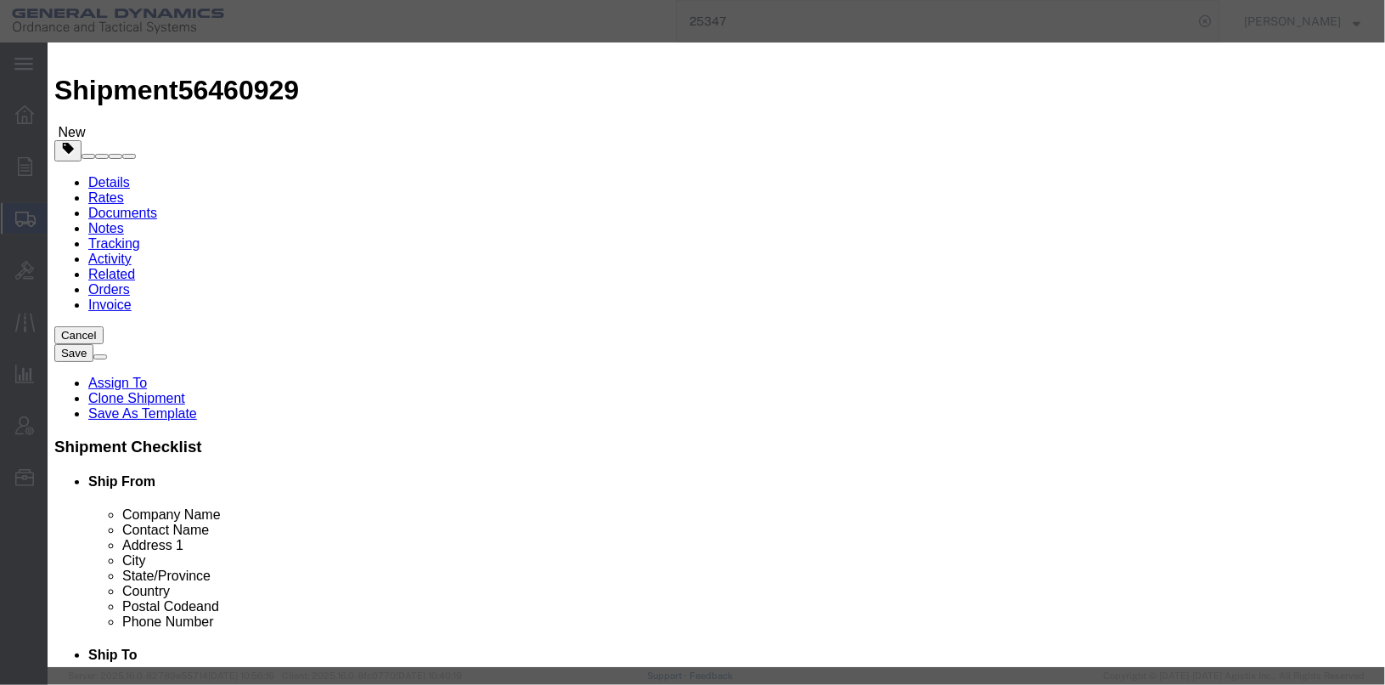
type input "404"
click textarea "PROPELLANT, WC866 LOT OLM14K-083786 1 PACK 5 LBS. NSN 1376012959818"
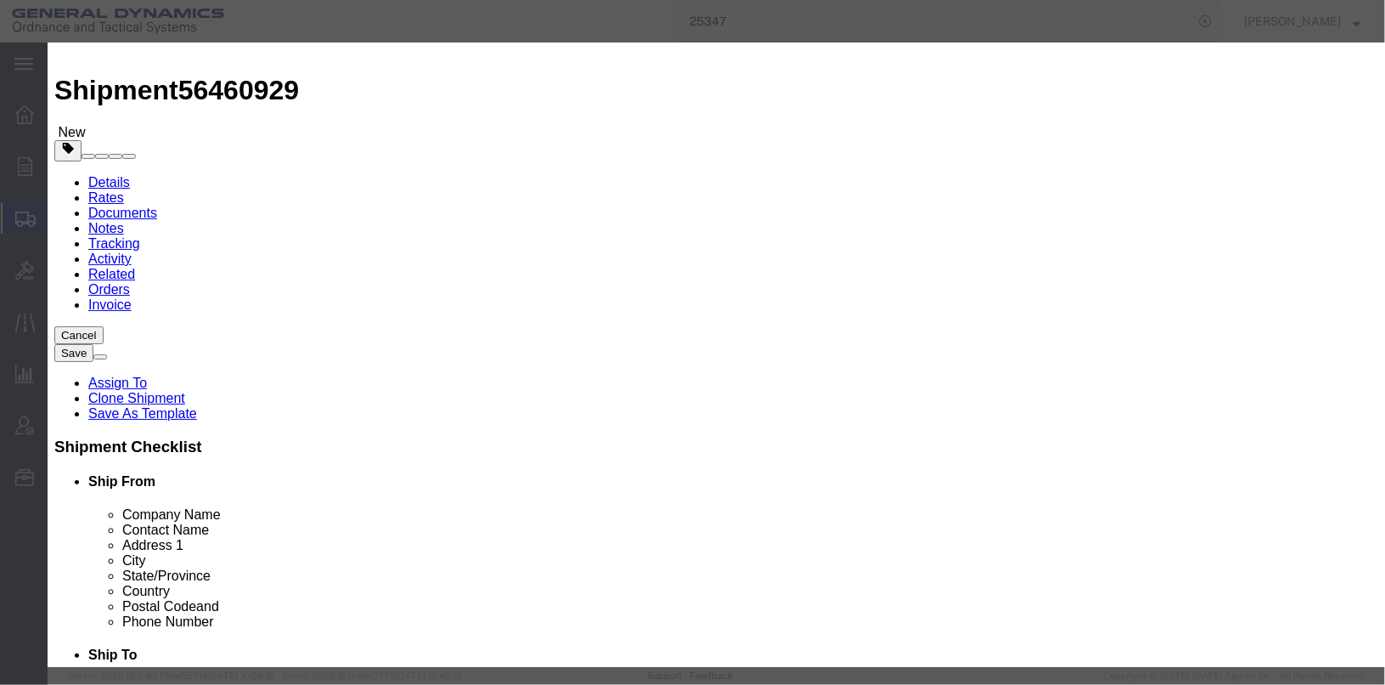
type textarea "PROPELLANT, WC866 LOT OMF21K-085736 10.1 LBS. LOT OMF22B-085803 10.1 LBS. NSN 1…"
click input "5"
type input "20.2"
click input "5"
click select "Select curies gallons kgs lbs liters milliliters"
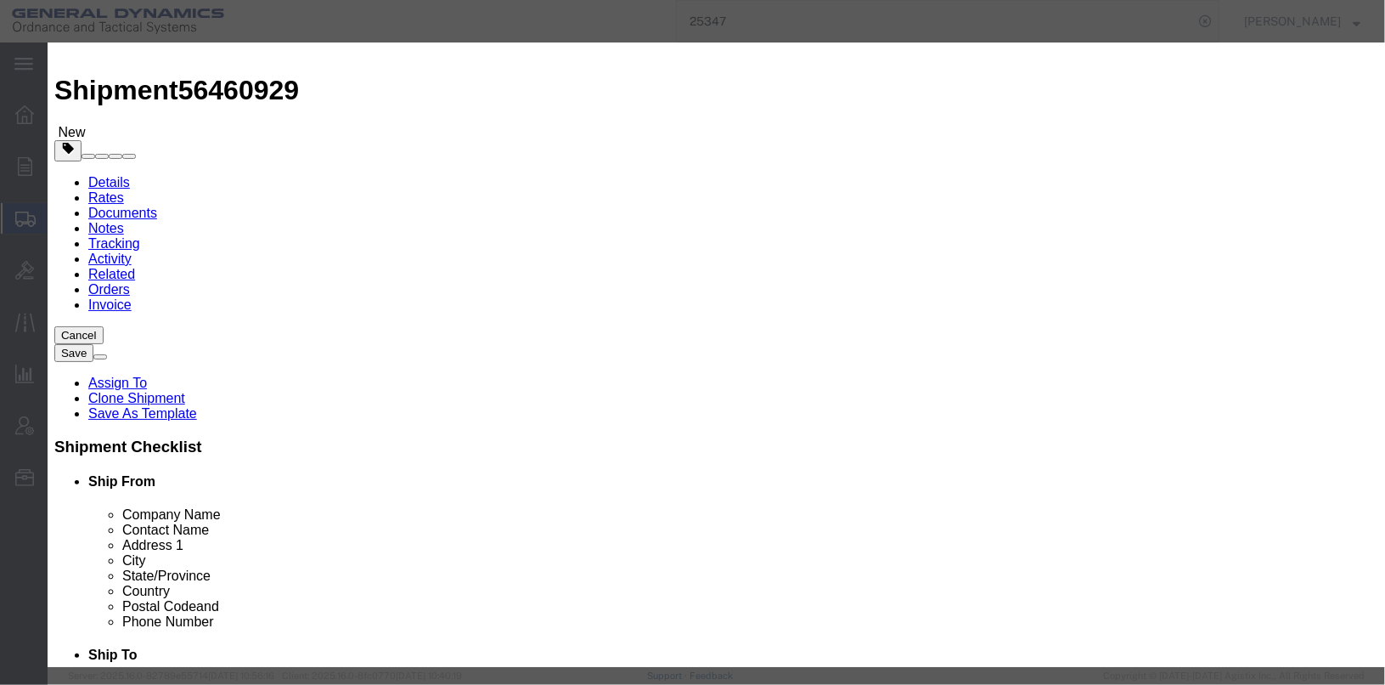
select select
click select "Select curies gallons kgs lbs liters milliliters"
click label "Radioactive"
click select "Container Material A - Steel (all types and surface treatments) B - Aluminum C …"
select select "FIBERBOARD"
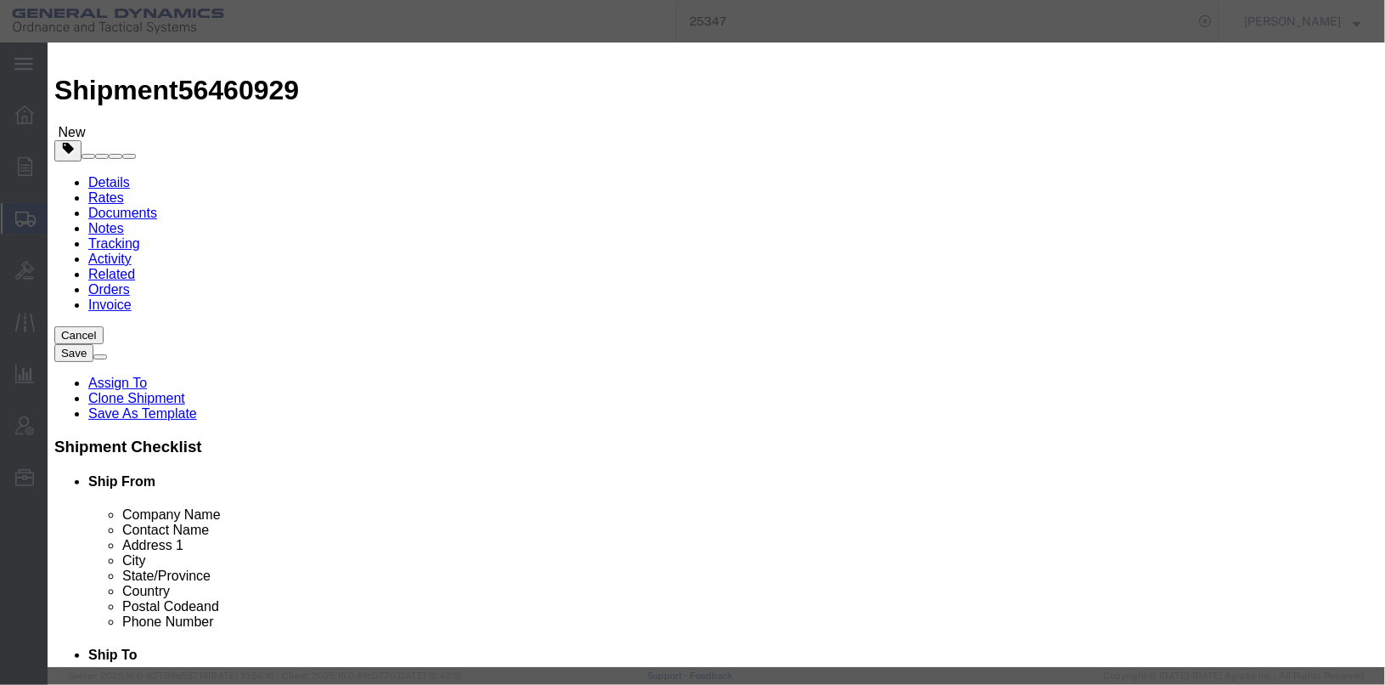
click select "Container Material A - Steel (all types and surface treatments) B - Aluminum C …"
click label "Phone Number"
click button "Save & Close"
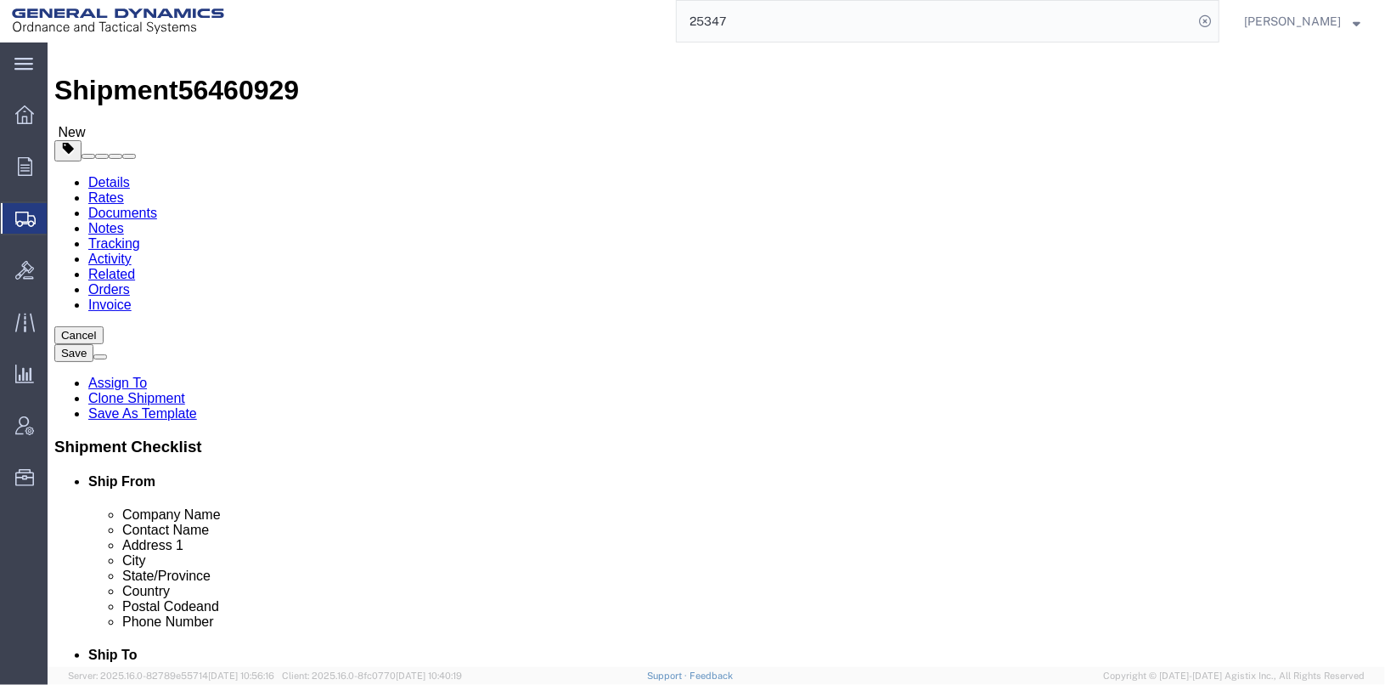
click dd "404.00 USD"
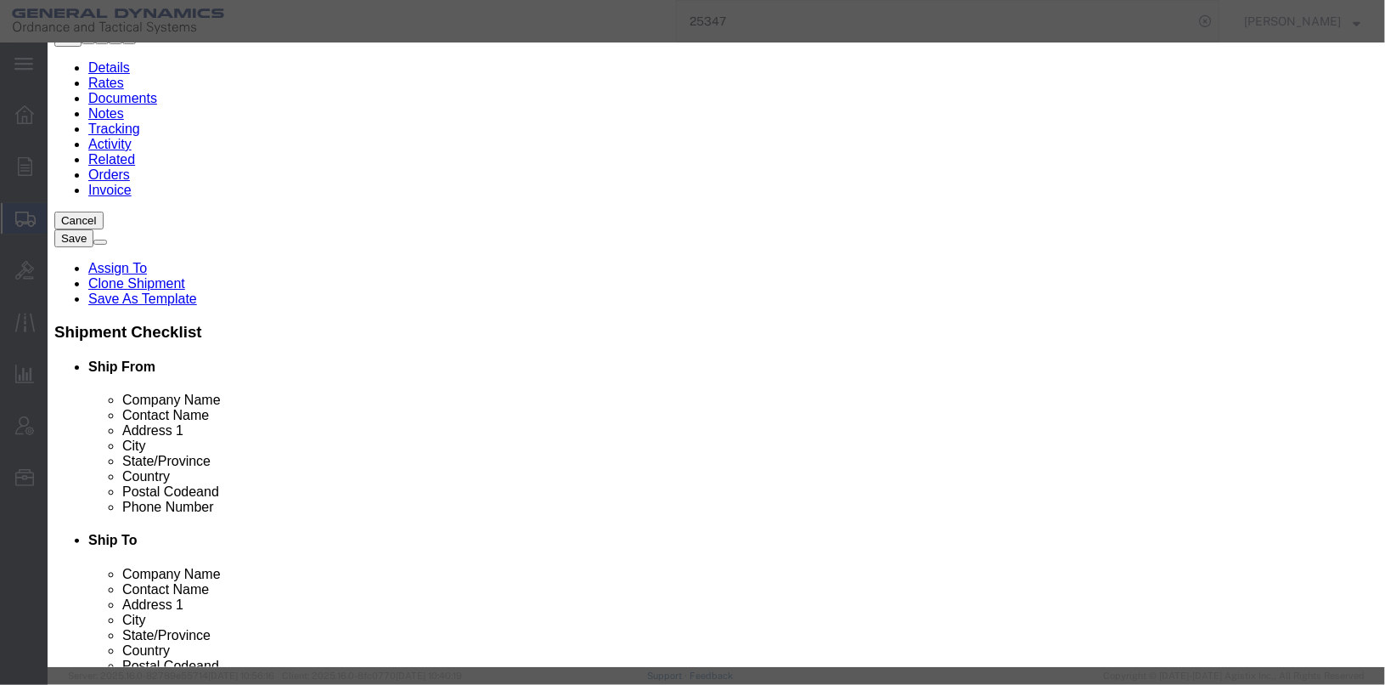
click button "Save & Close"
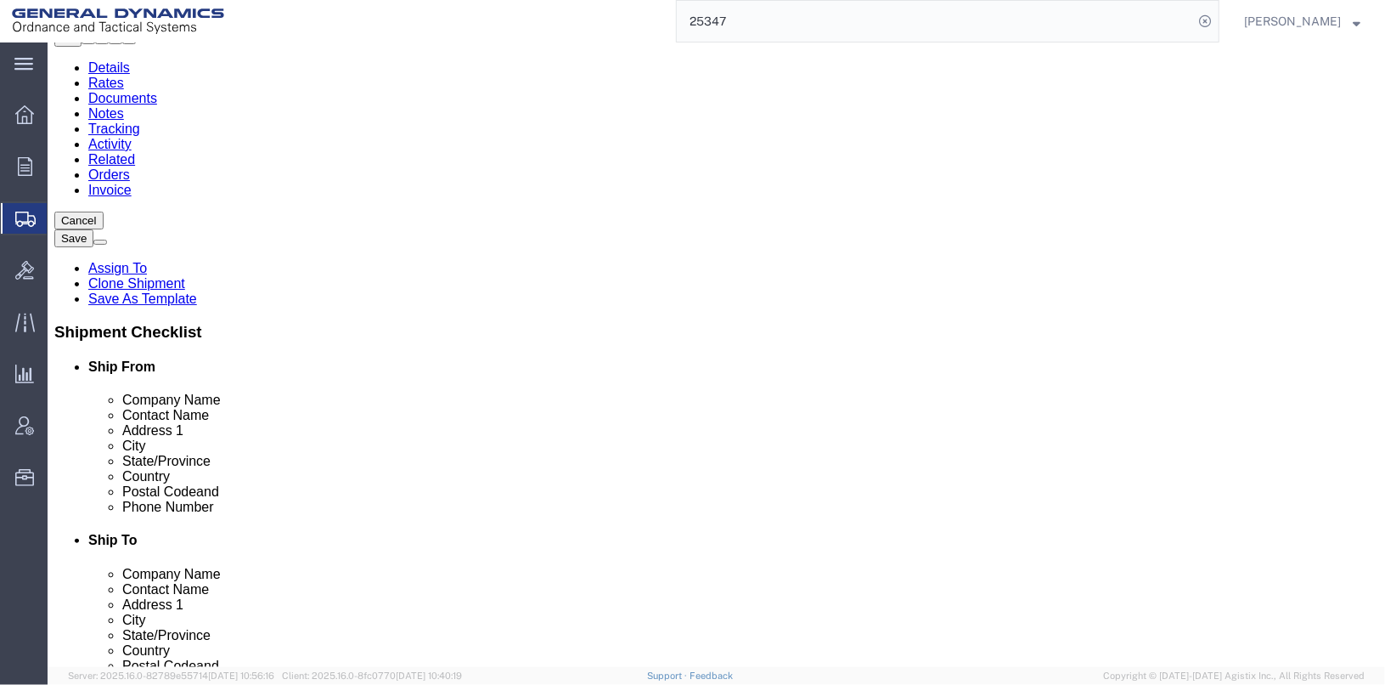
scroll to position [114, 0]
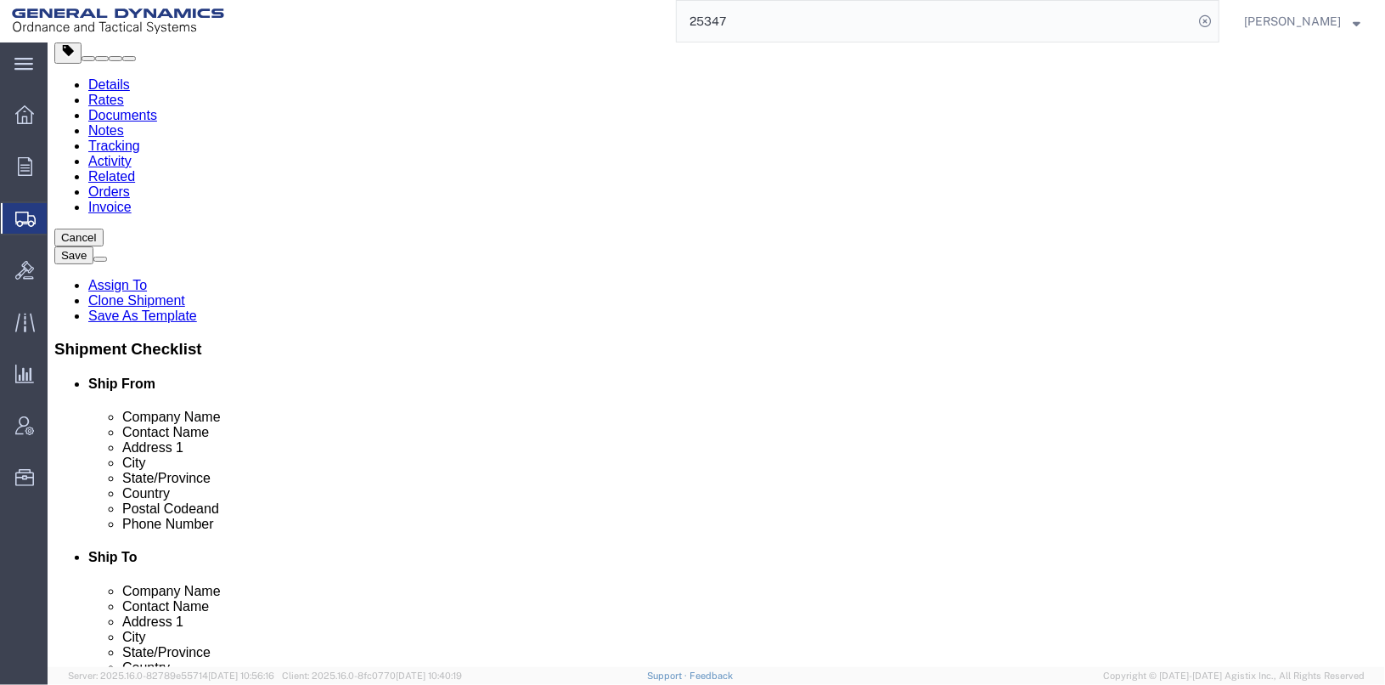
click button "Continue"
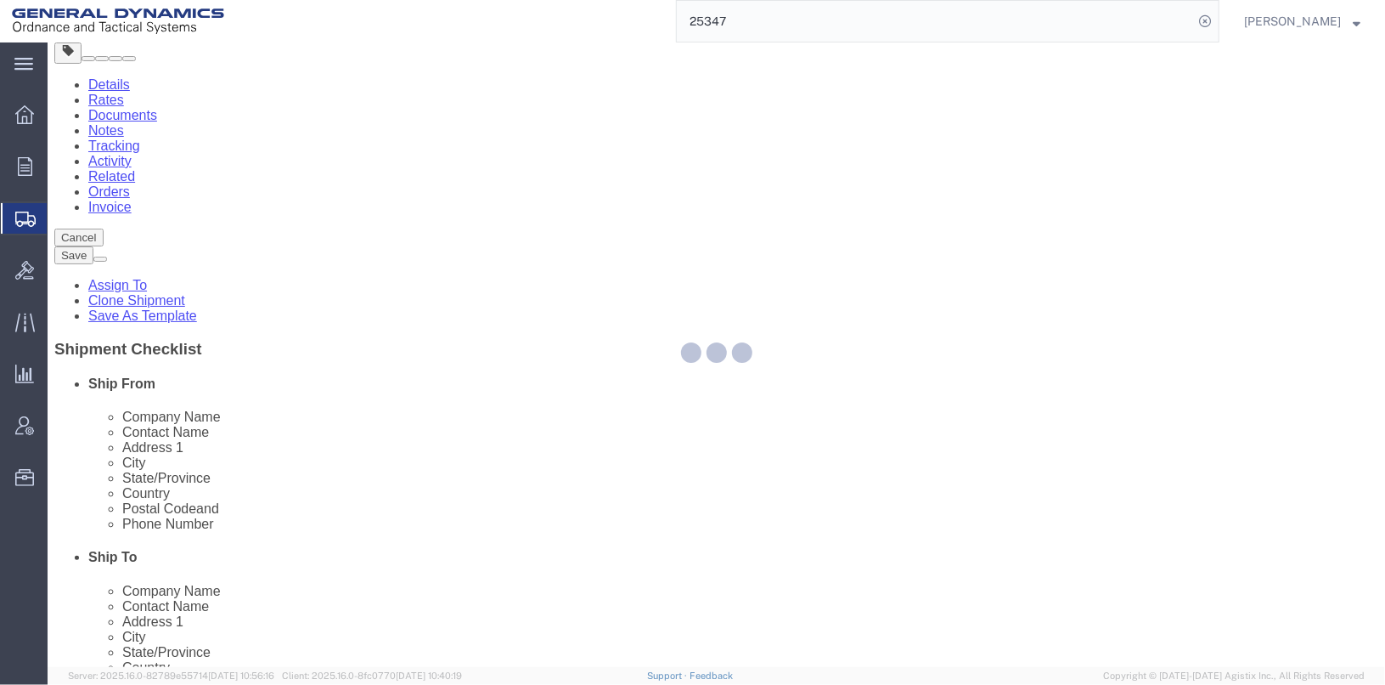
select select
select select "DEPARTMENT"
select select "1763975"
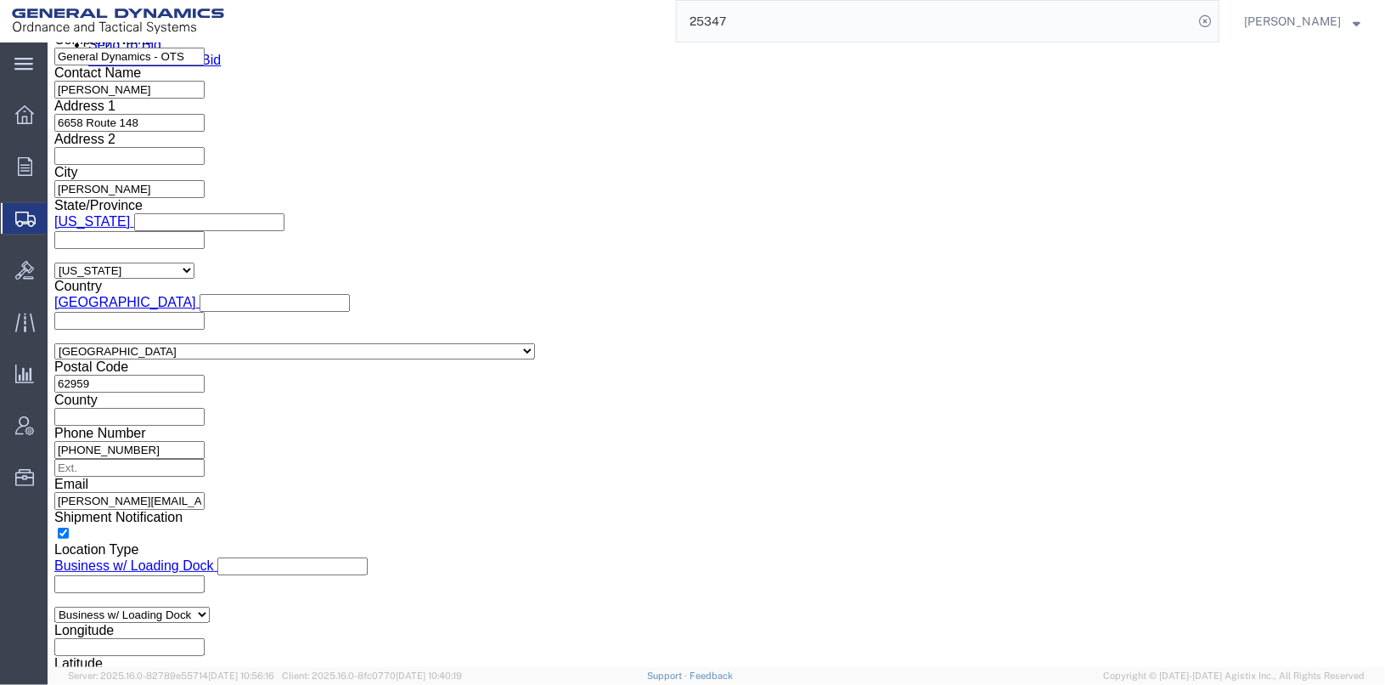
scroll to position [1048, 0]
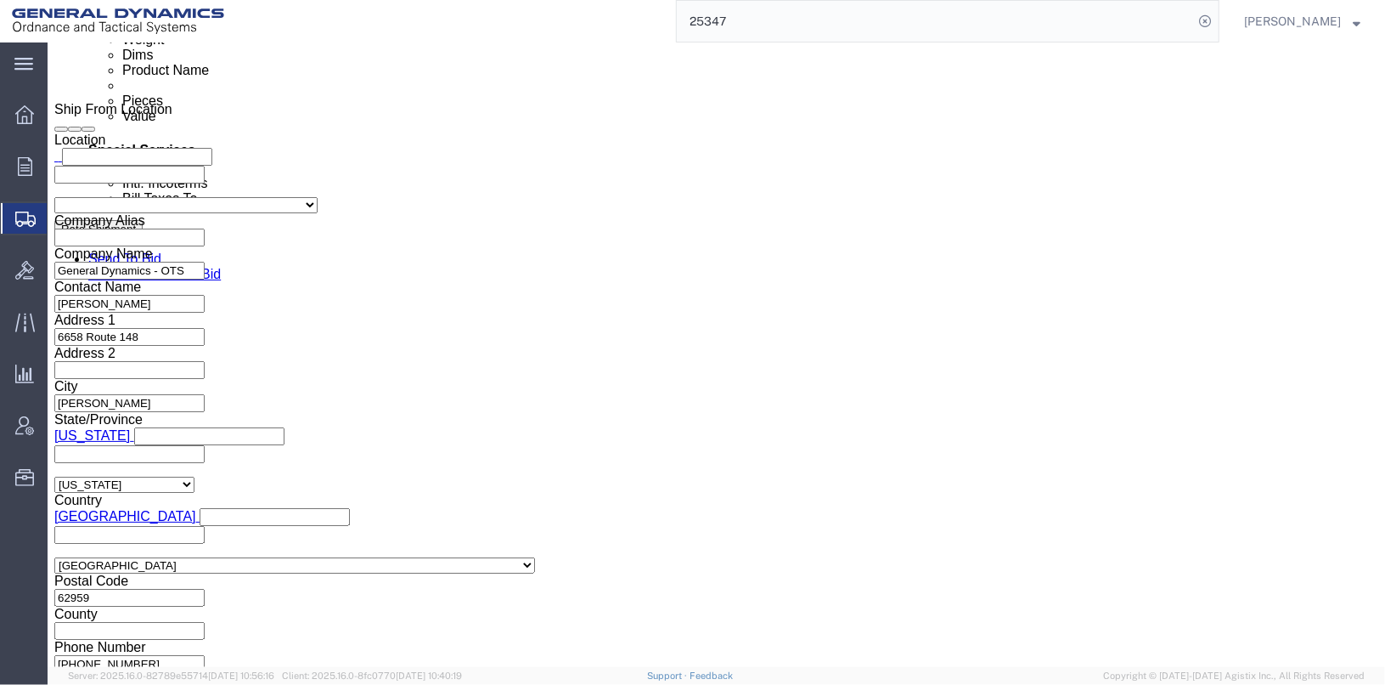
click div "To [PERSON_NAME][EMAIL_ADDRESS][PERSON_NAME][DOMAIN_NAME] [PERSON_NAME][EMAIL_A…"
click input "text"
type input "[PERSON_NAME]"
type input "[PERSON_NAME][EMAIL_ADDRESS][PERSON_NAME][DOMAIN_NAME],[PERSON_NAME][DOMAIN_NAM…"
click button "Save"
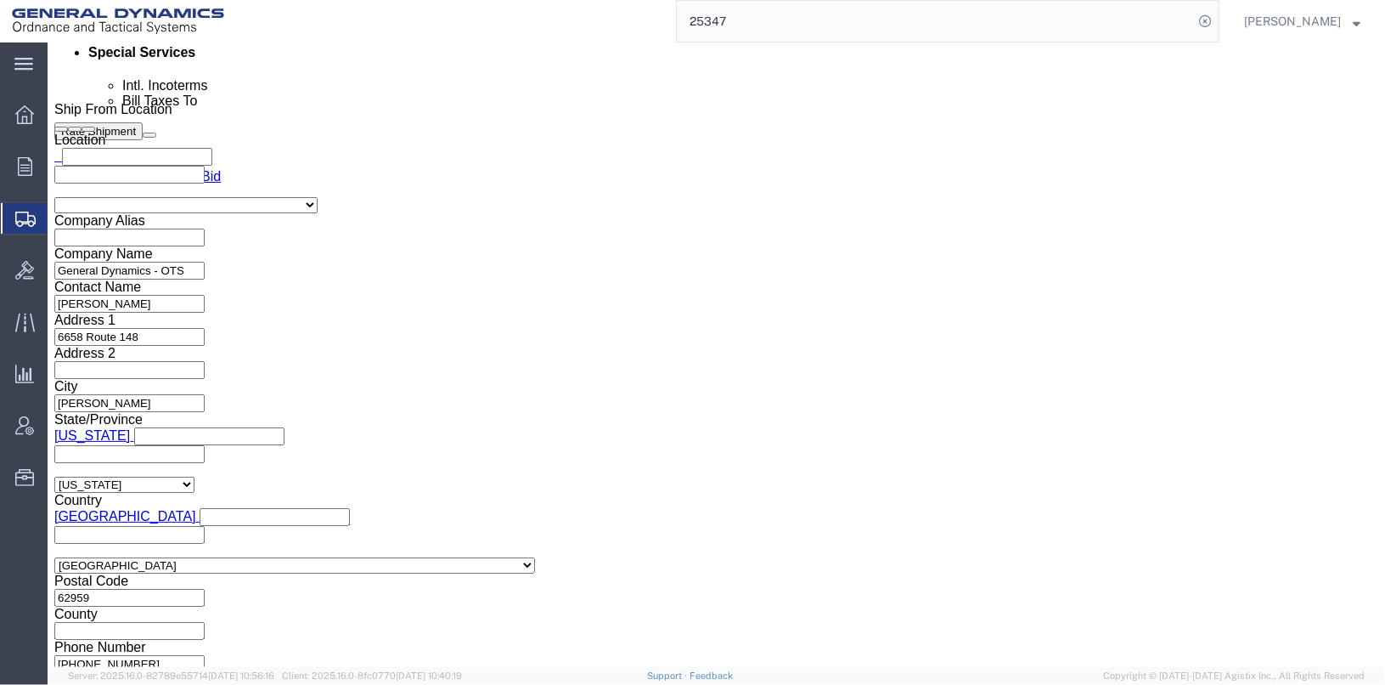
click button "Save"
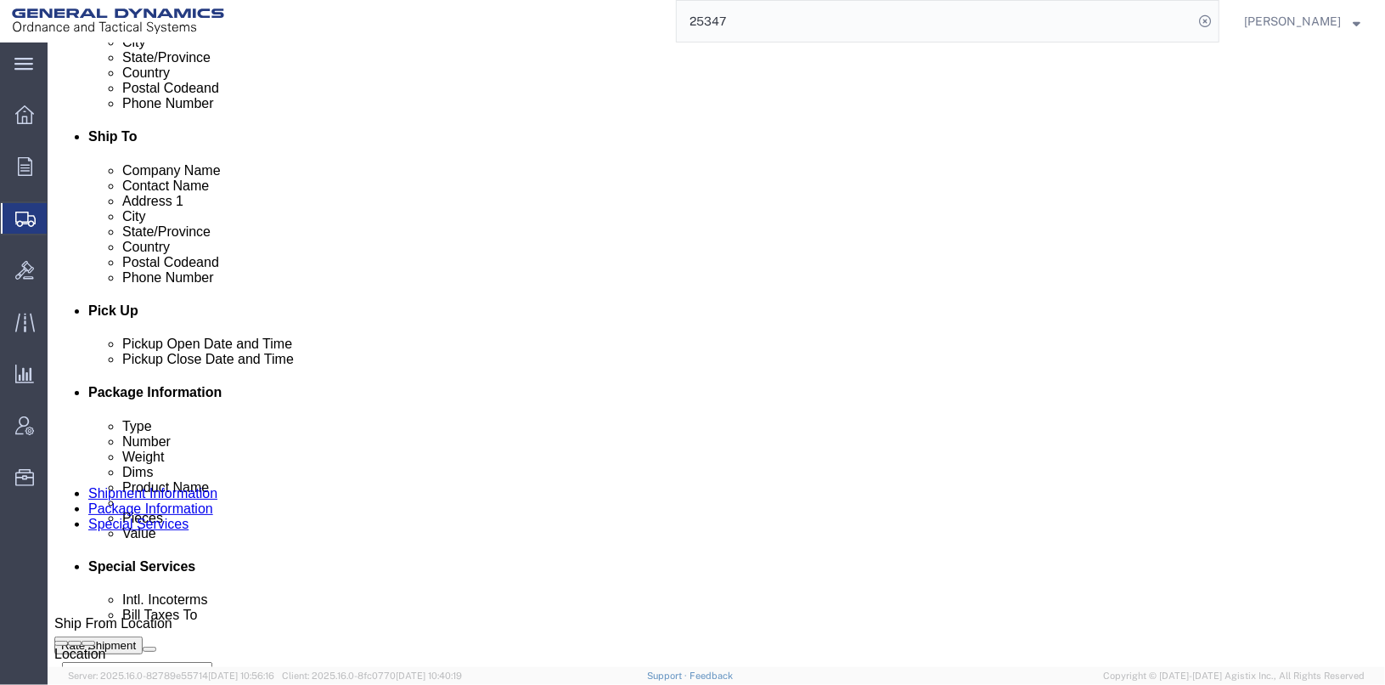
scroll to position [594, 0]
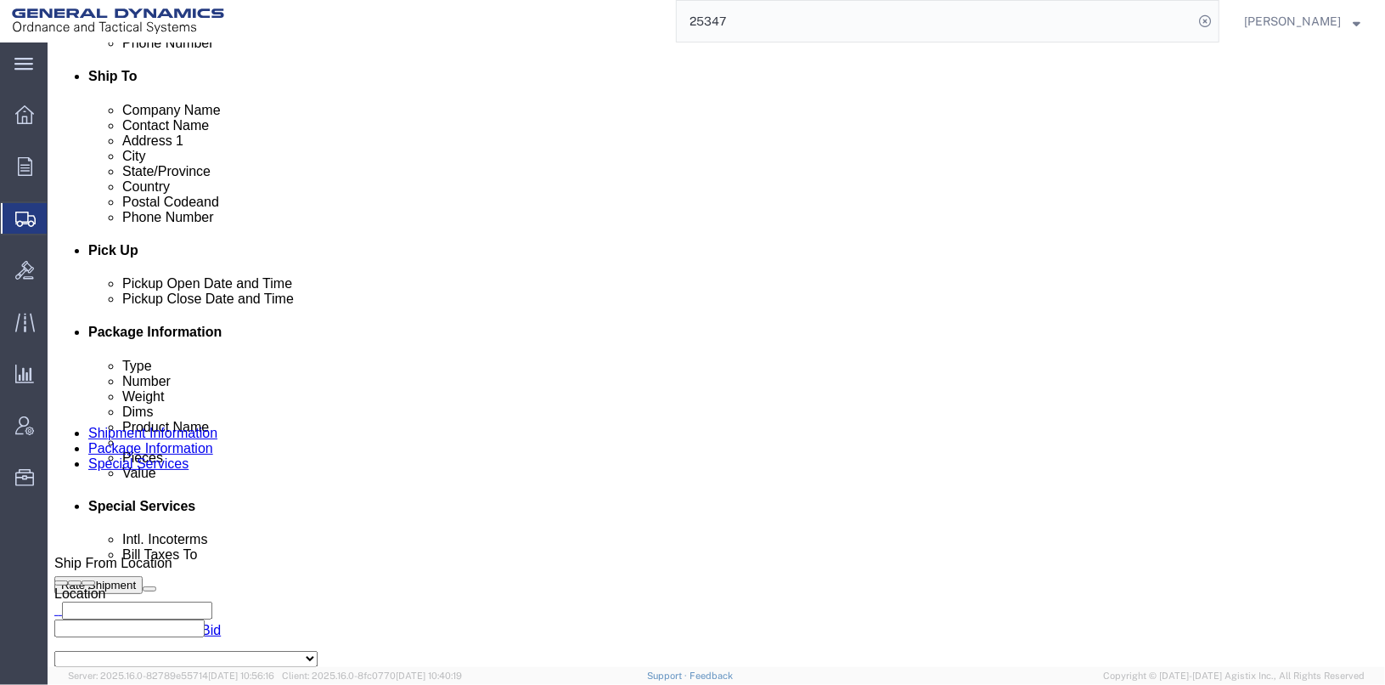
click button "Save"
click div
